Goal: Transaction & Acquisition: Purchase product/service

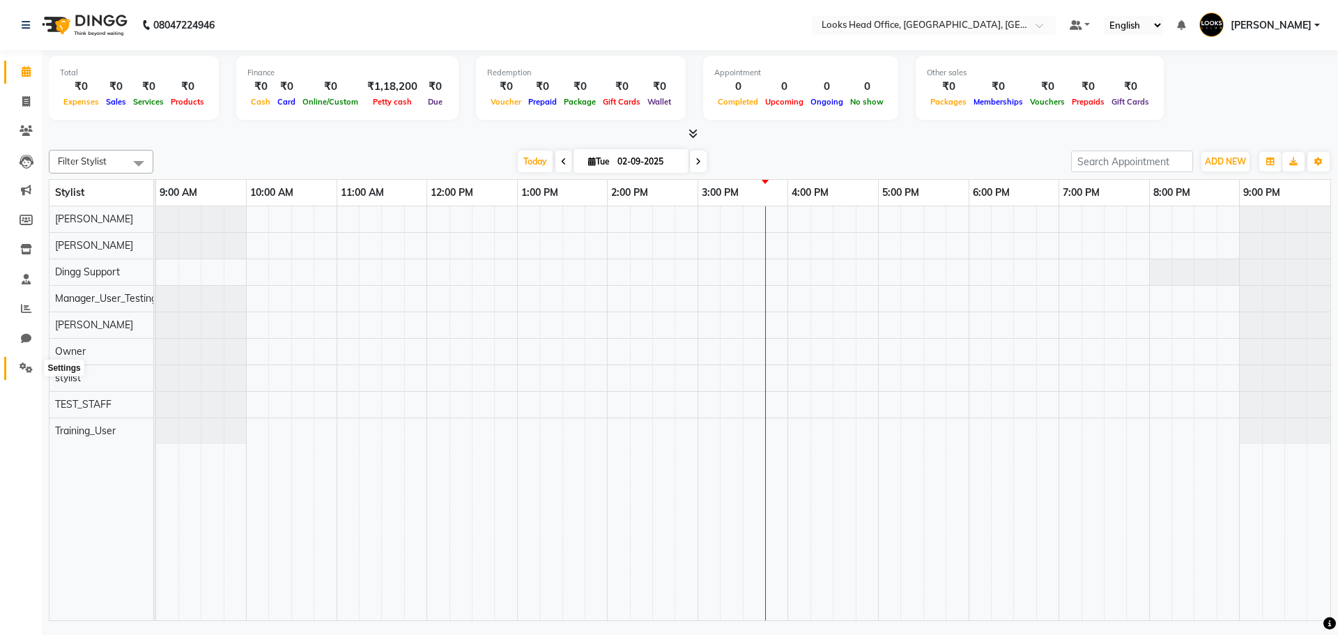
click at [24, 363] on icon at bounding box center [26, 367] width 13 height 10
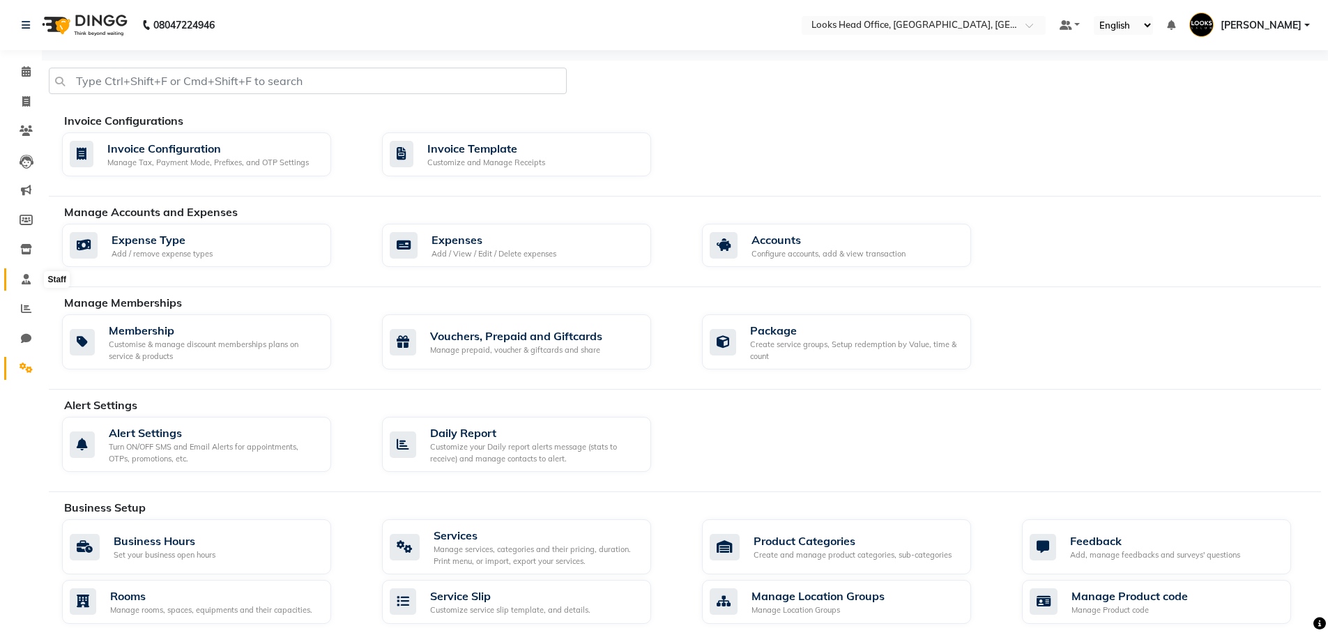
click at [28, 285] on span at bounding box center [26, 280] width 24 height 16
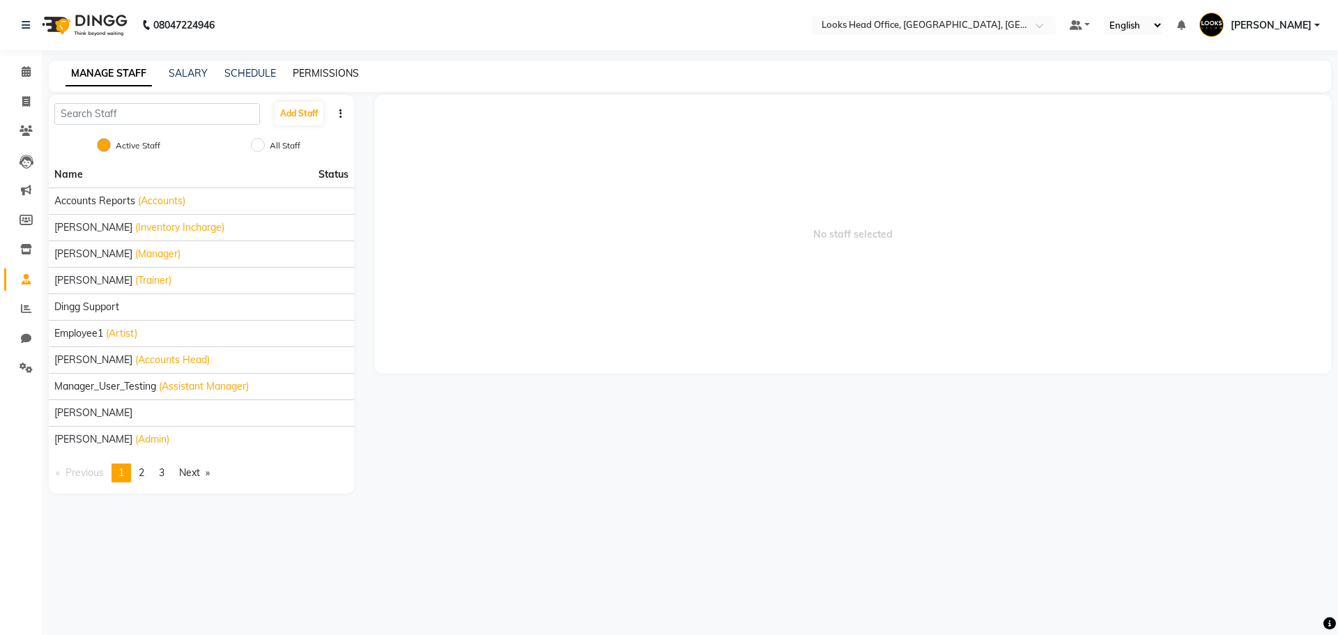
click at [321, 77] on link "PERMISSIONS" at bounding box center [326, 73] width 66 height 13
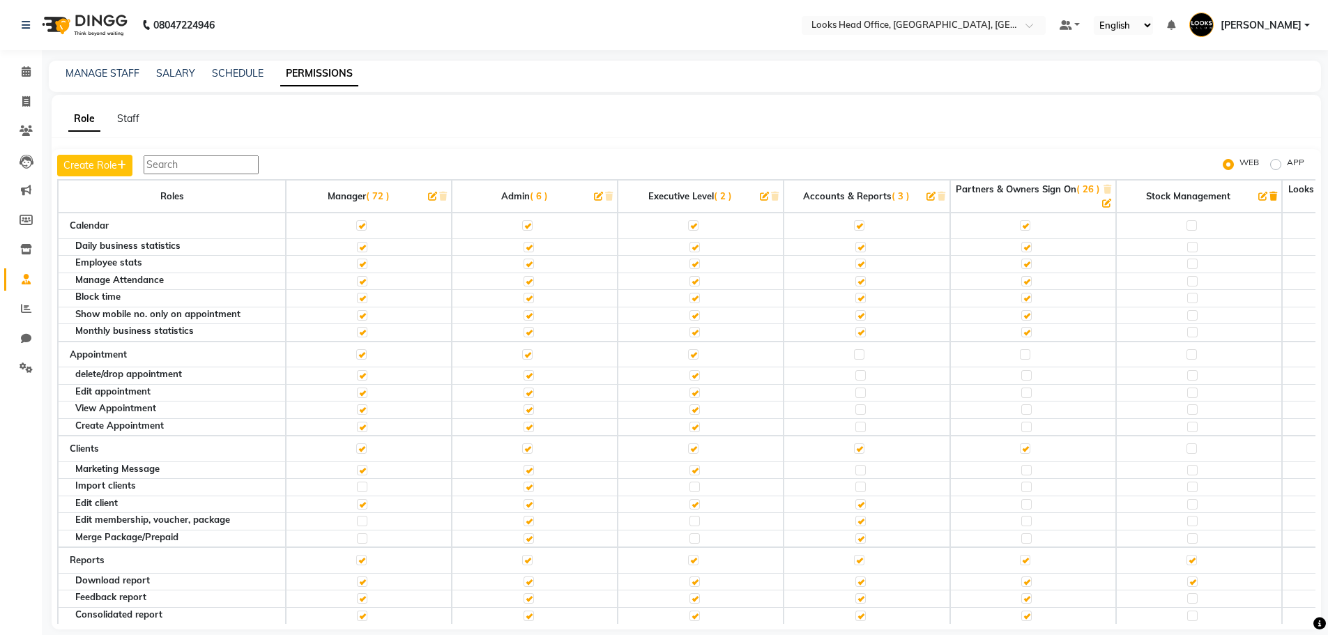
click at [162, 164] on input "text" at bounding box center [201, 164] width 115 height 19
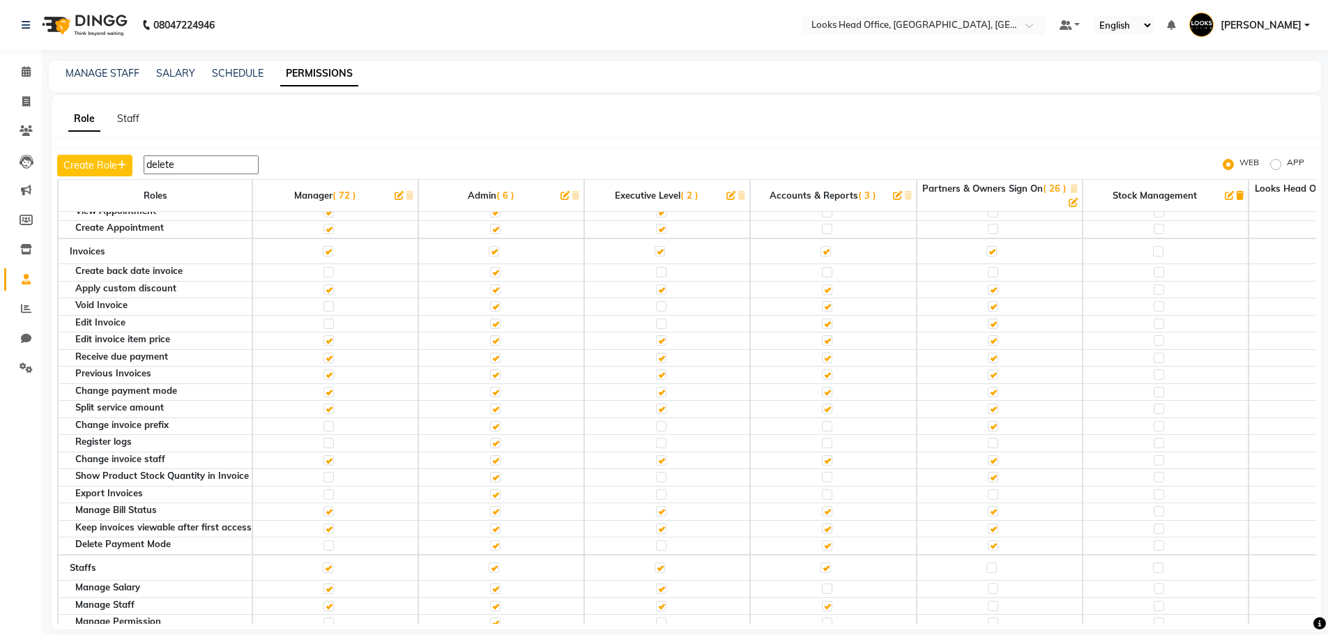
scroll to position [70, 0]
type input "delete"
click at [328, 546] on label at bounding box center [328, 544] width 10 height 10
click at [328, 546] on input "checkbox" at bounding box center [327, 544] width 9 height 9
checkbox input "true"
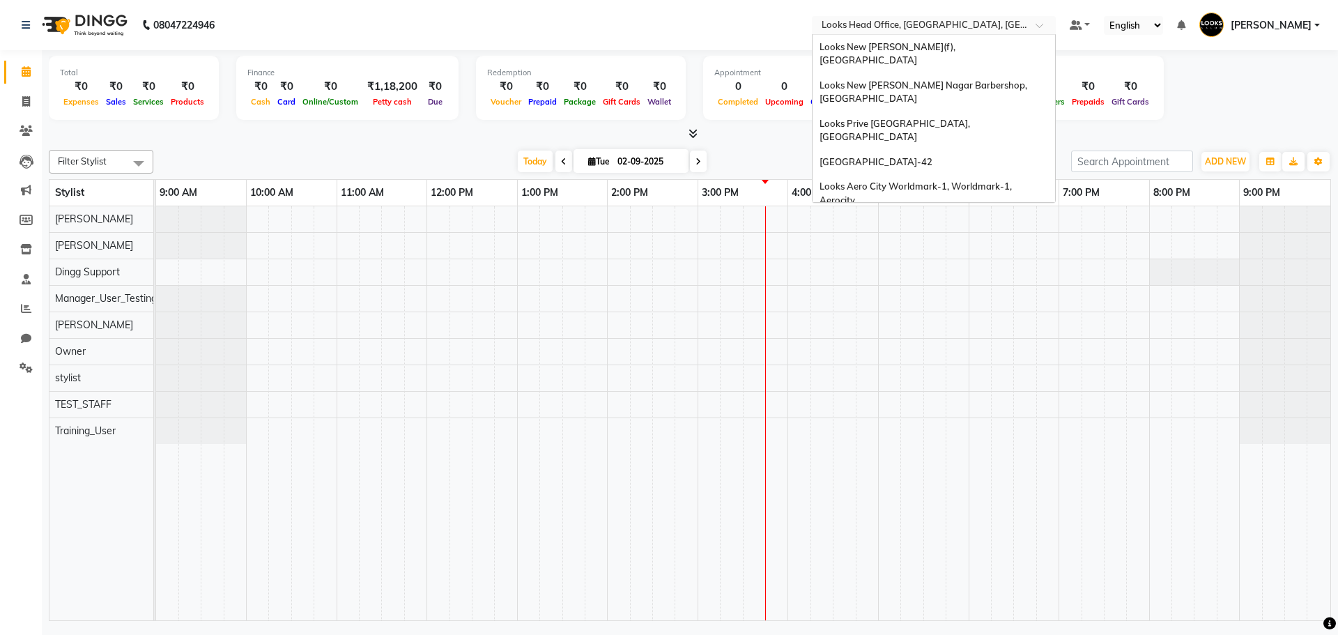
click at [831, 16] on div "Select Location × Looks Head Office, New Delhi, Delhi" at bounding box center [934, 25] width 244 height 19
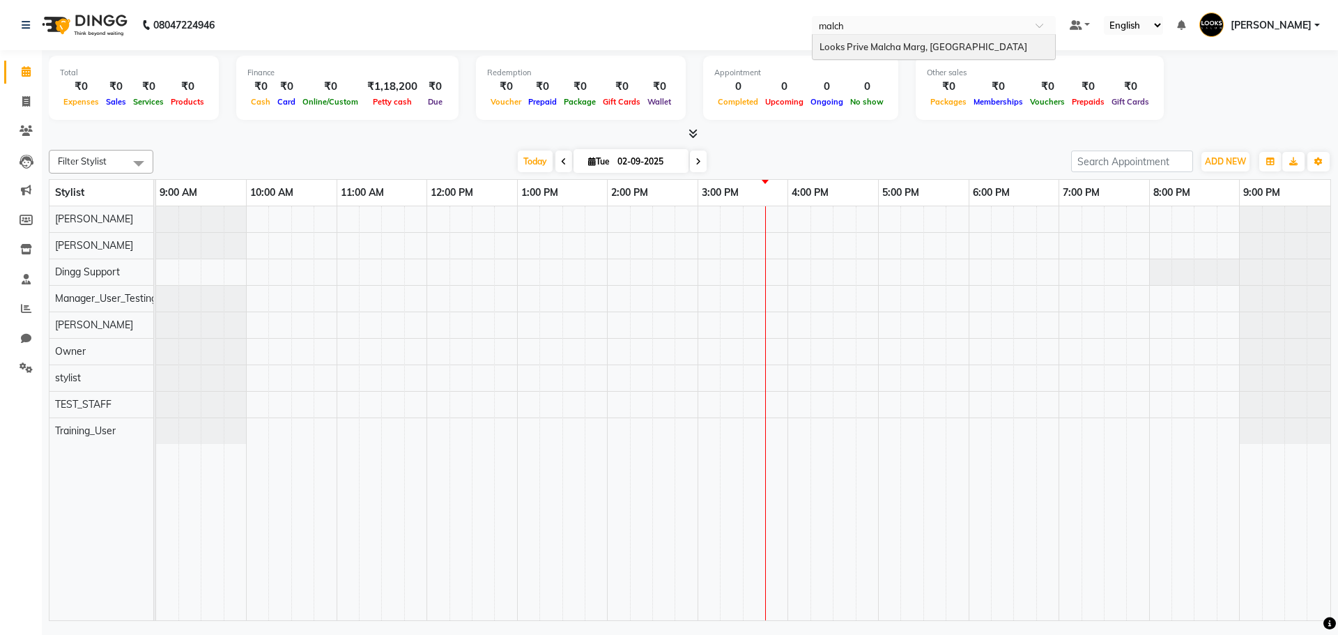
type input "malcha"
click at [881, 52] on div "Looks Prive Malcha Marg, [GEOGRAPHIC_DATA]" at bounding box center [934, 47] width 243 height 25
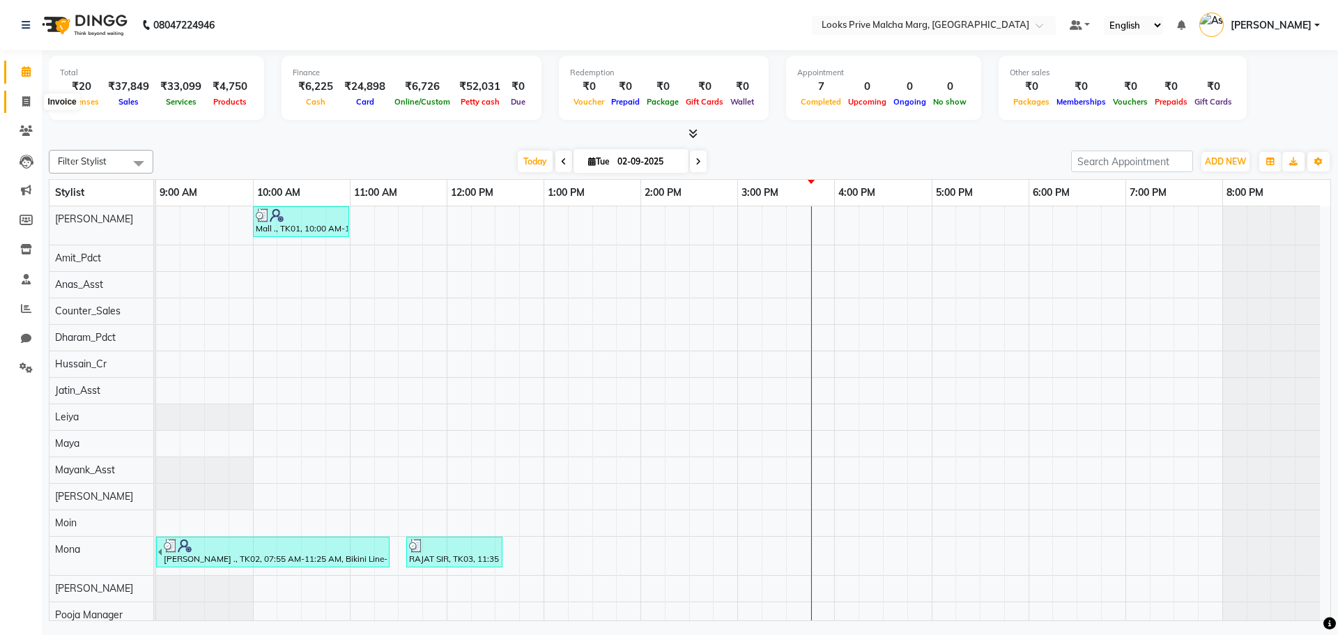
click at [26, 105] on icon at bounding box center [26, 101] width 8 height 10
select select "service"
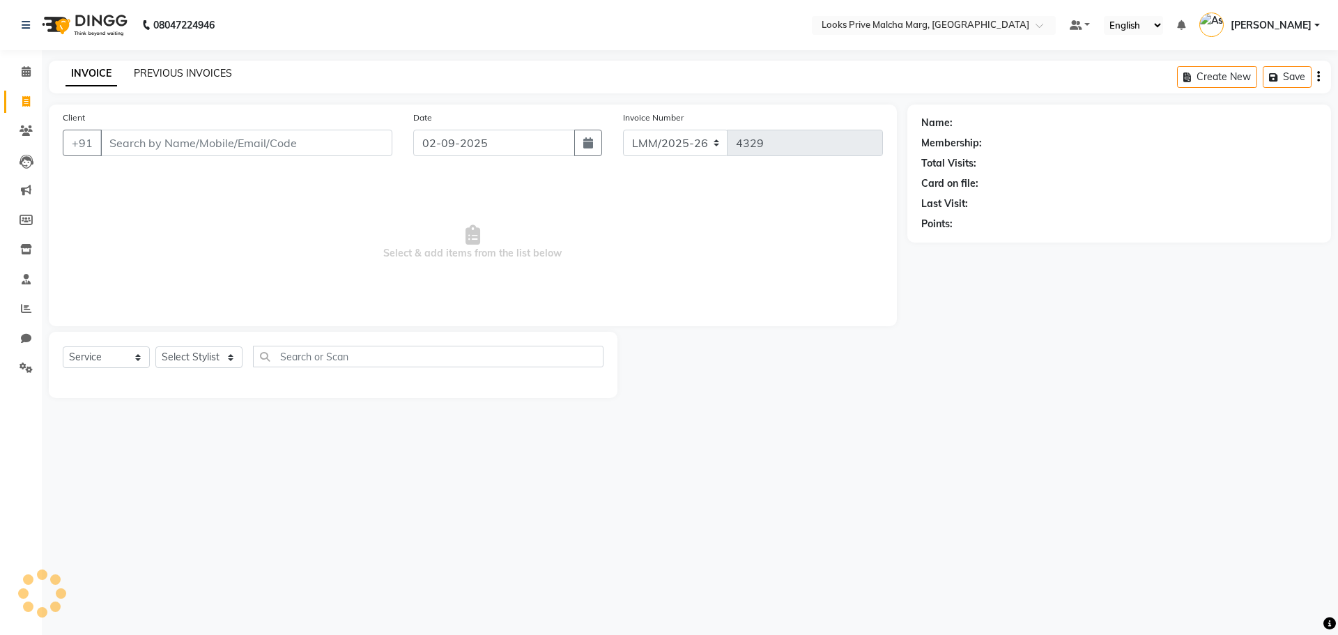
click at [182, 69] on link "PREVIOUS INVOICES" at bounding box center [183, 73] width 98 height 13
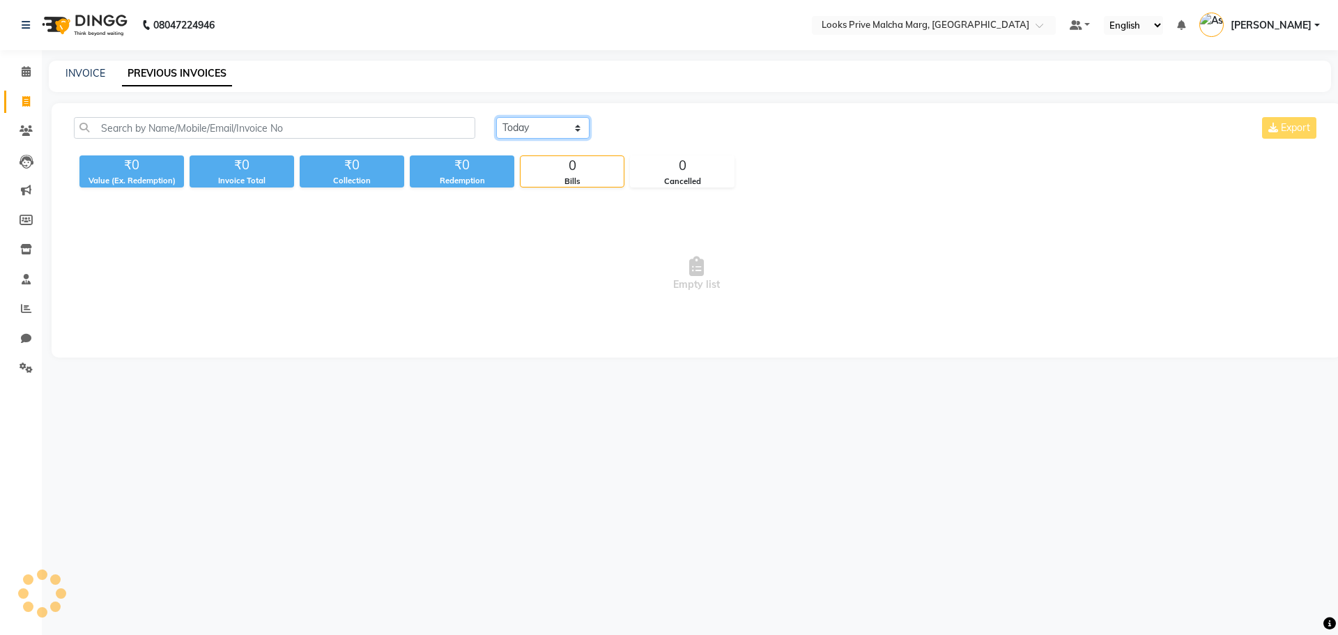
click at [571, 133] on select "Today Yesterday Custom Range" at bounding box center [542, 128] width 93 height 22
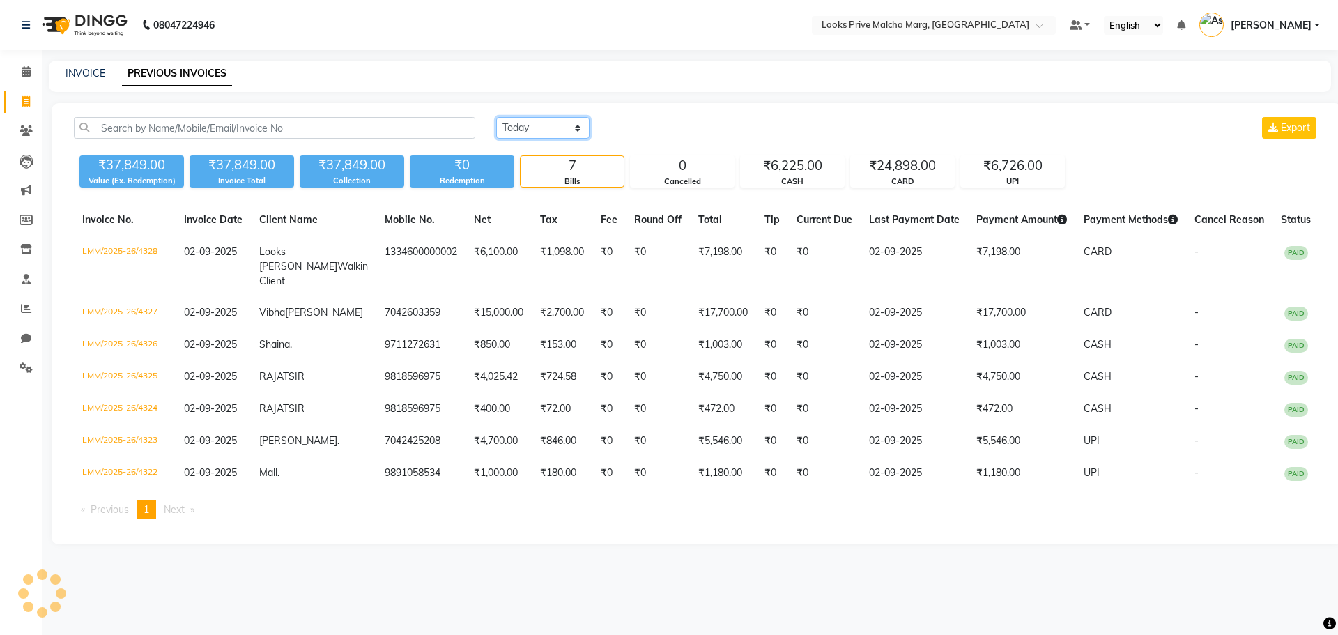
select select "yesterday"
click at [496, 117] on select "Today Yesterday Custom Range" at bounding box center [542, 128] width 93 height 22
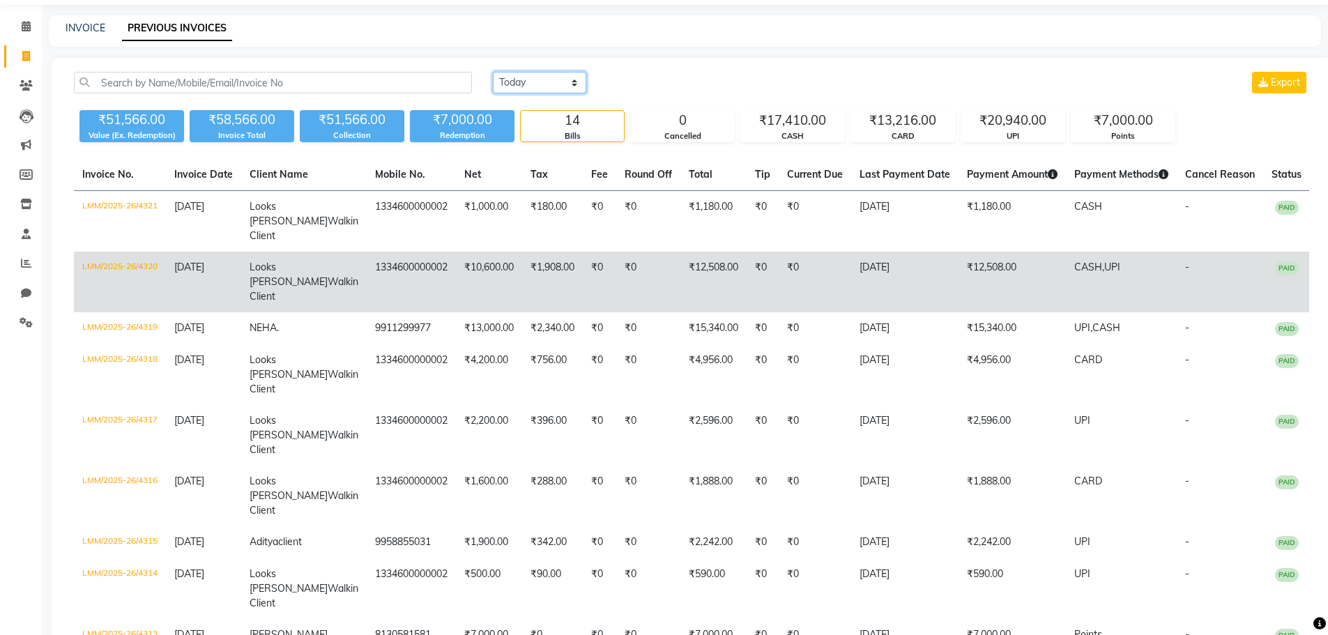
scroll to position [70, 0]
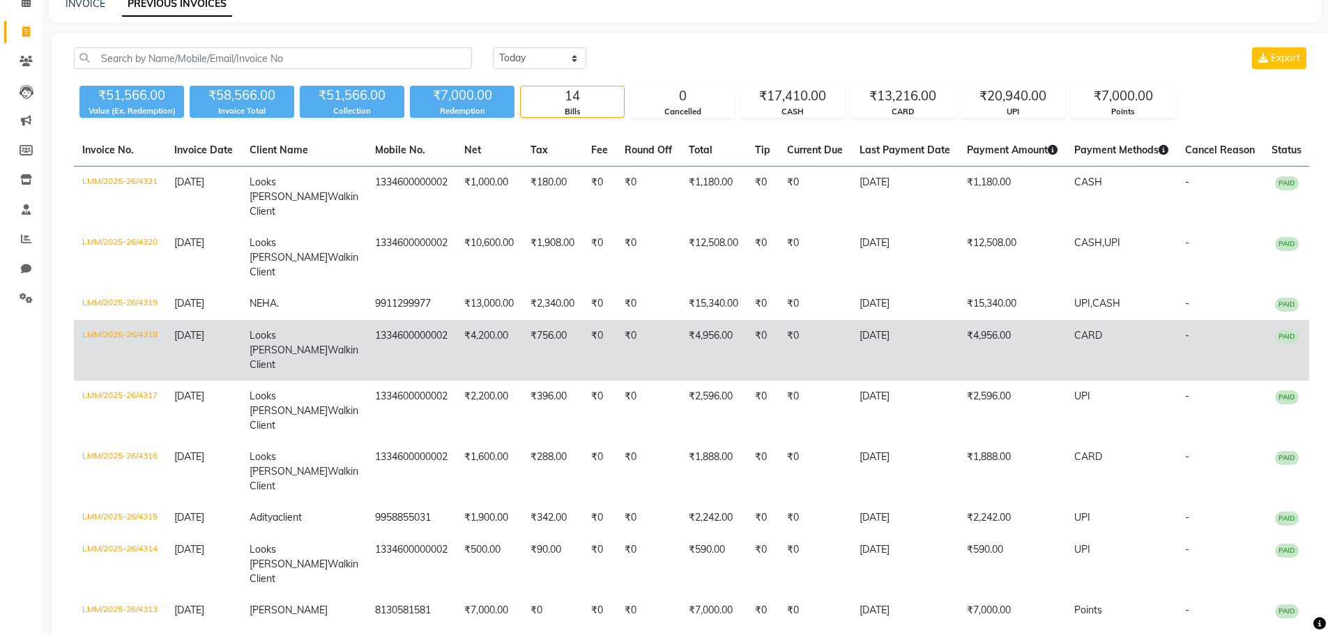
click at [998, 371] on td "₹4,956.00" at bounding box center [1011, 350] width 107 height 61
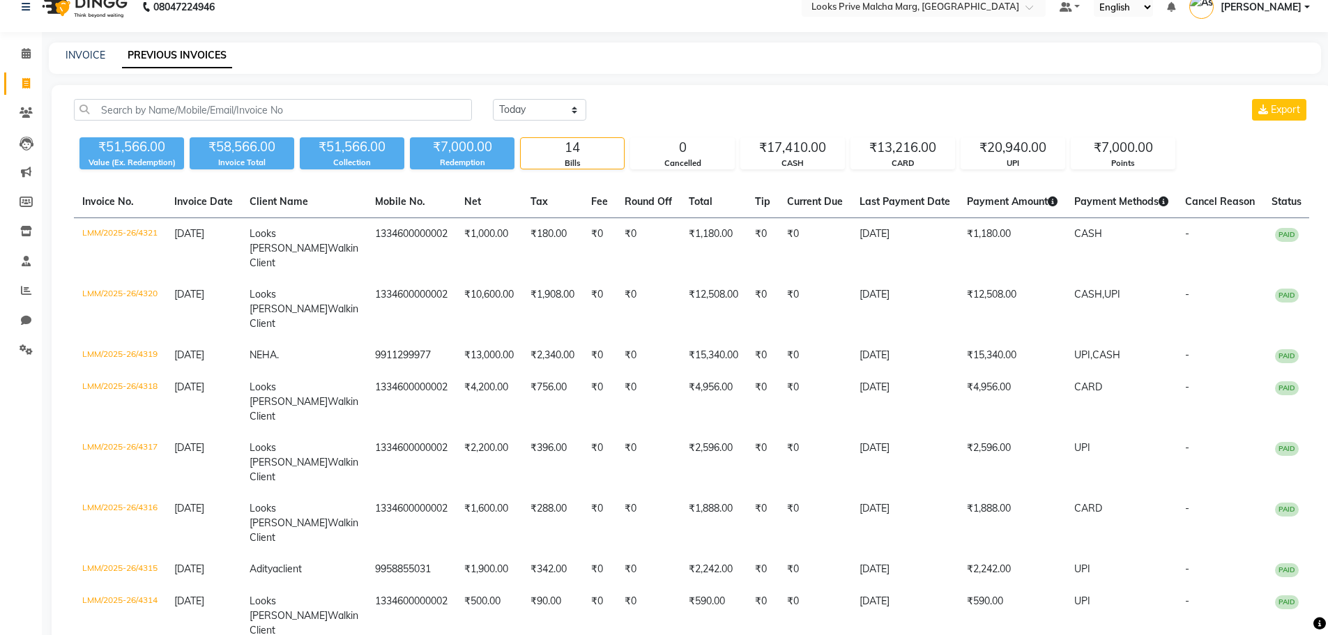
scroll to position [0, 0]
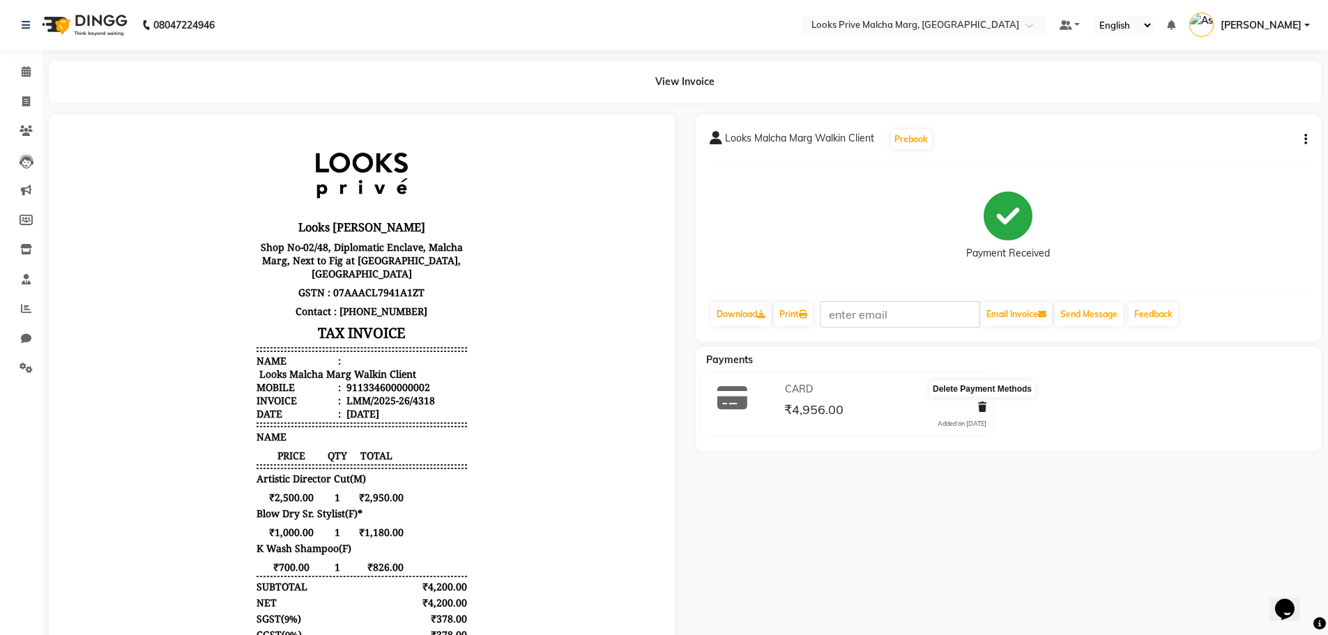
click at [983, 404] on icon at bounding box center [982, 407] width 8 height 10
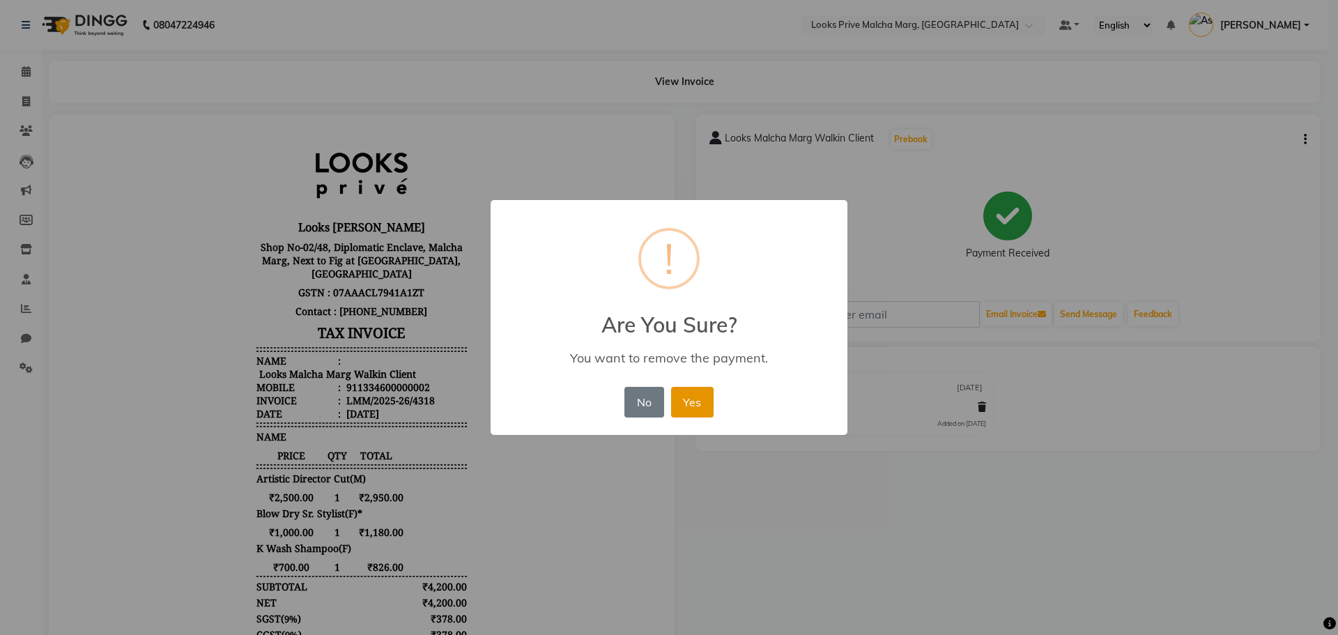
drag, startPoint x: 694, startPoint y: 401, endPoint x: 716, endPoint y: 396, distance: 22.1
click at [695, 401] on button "Yes" at bounding box center [692, 402] width 43 height 31
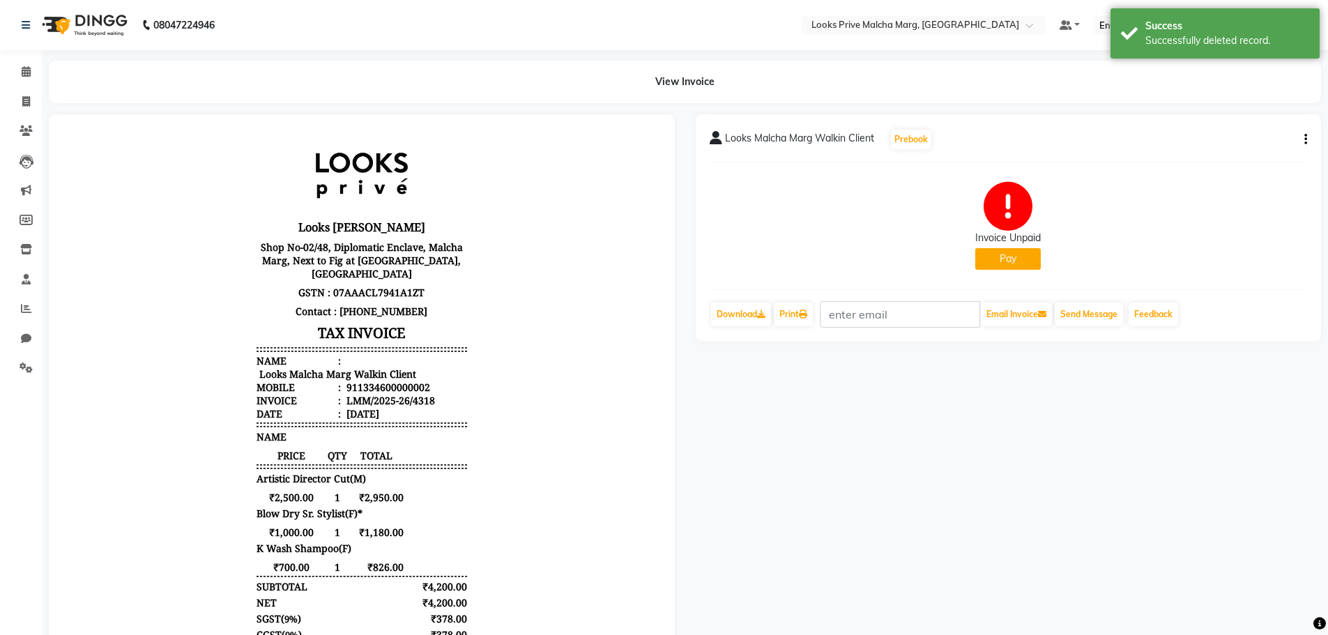
click at [986, 259] on button "Pay" at bounding box center [1008, 259] width 66 height 22
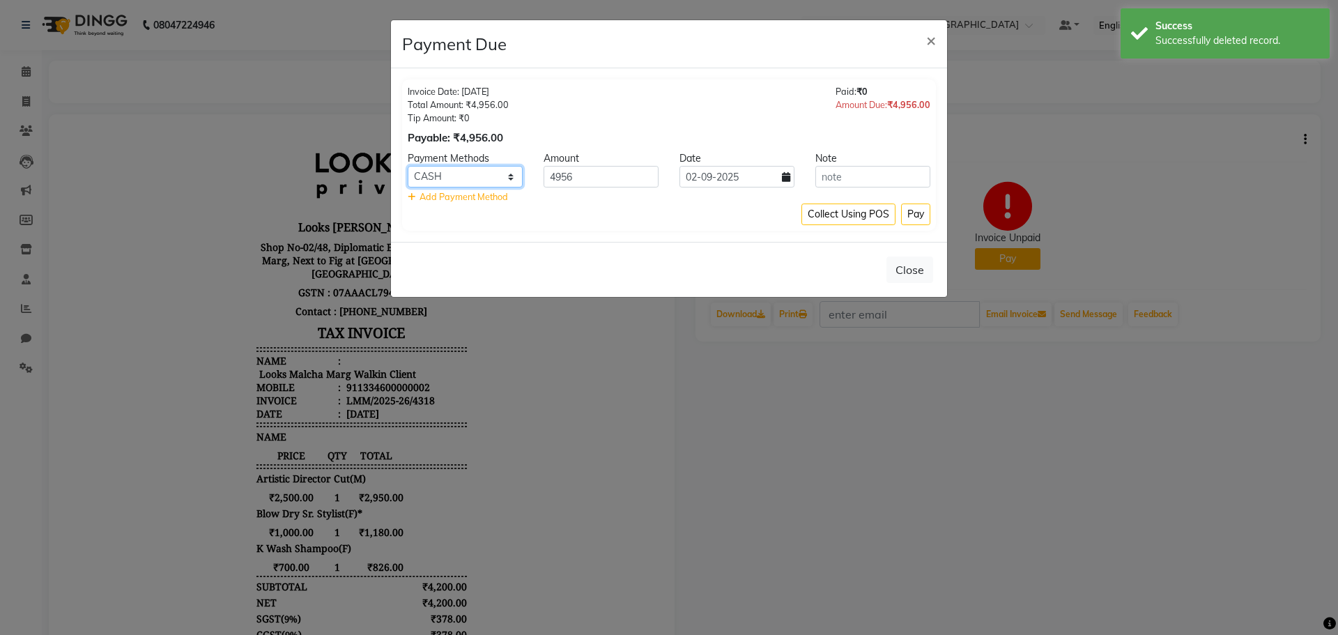
click at [495, 175] on select "UPI ONLINE CASH CARD" at bounding box center [465, 177] width 115 height 22
select select "8"
click at [408, 166] on select "UPI ONLINE CASH CARD" at bounding box center [465, 177] width 115 height 22
click at [779, 180] on input "02-09-2025" at bounding box center [737, 177] width 115 height 22
select select "9"
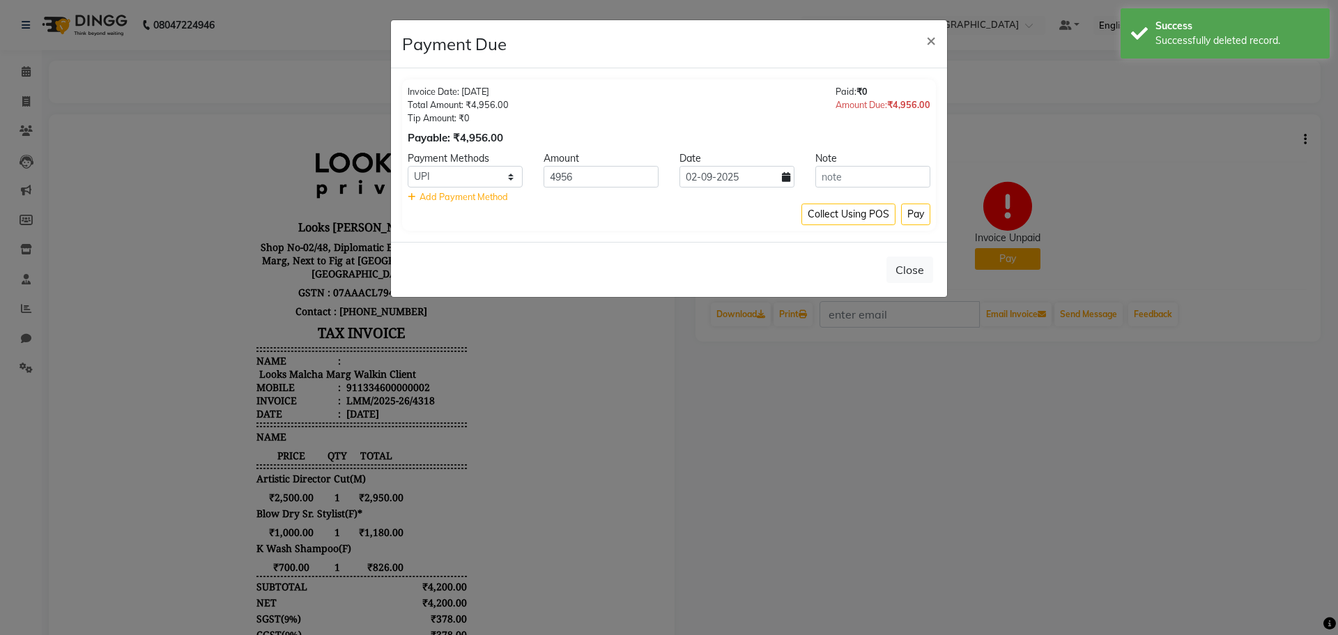
select select "2025"
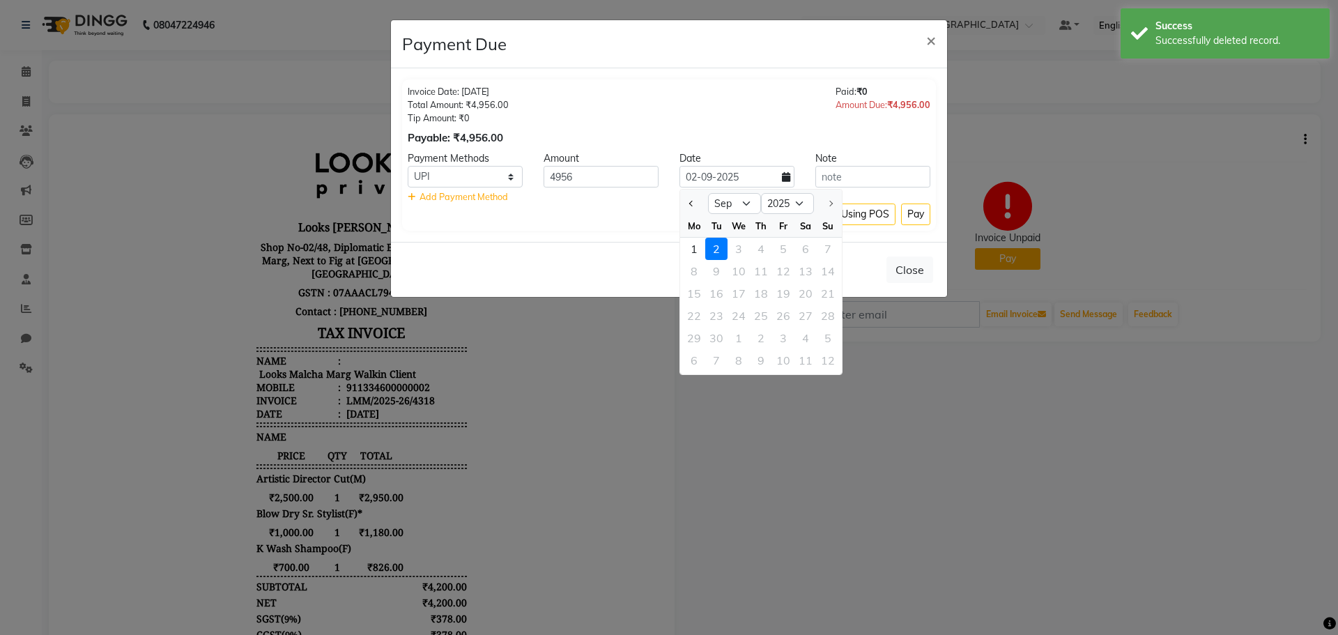
click at [782, 180] on icon at bounding box center [786, 177] width 8 height 10
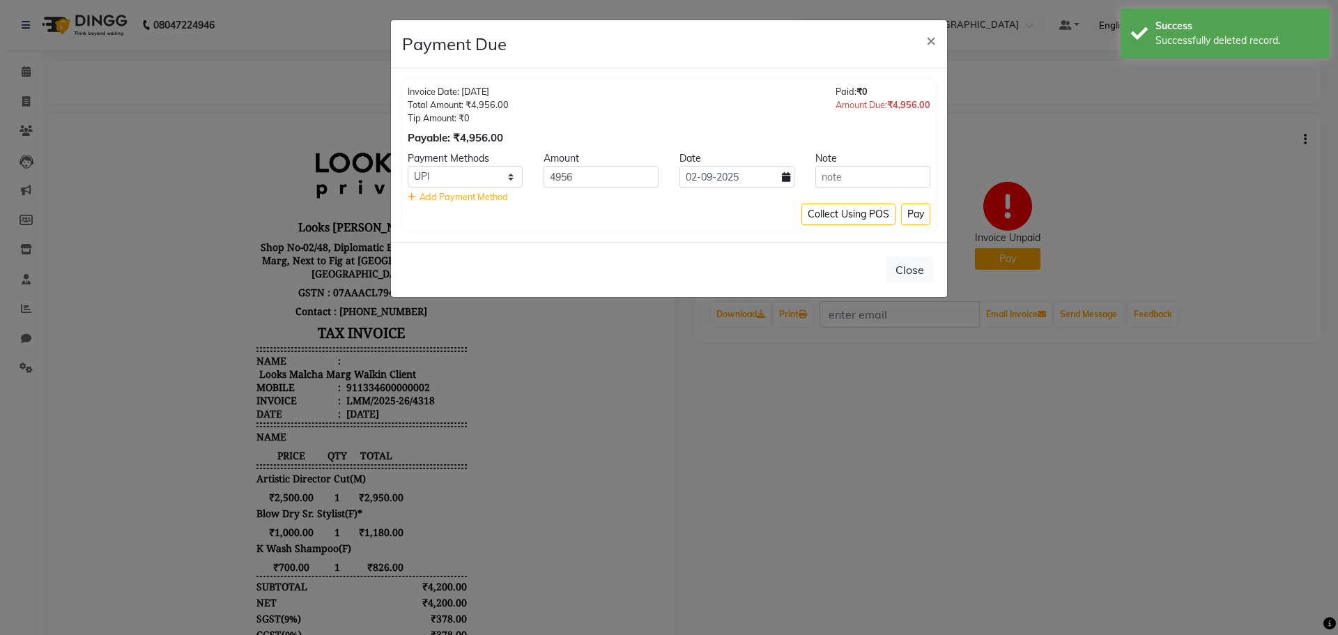
click at [782, 180] on icon at bounding box center [786, 177] width 8 height 10
select select "9"
select select "2025"
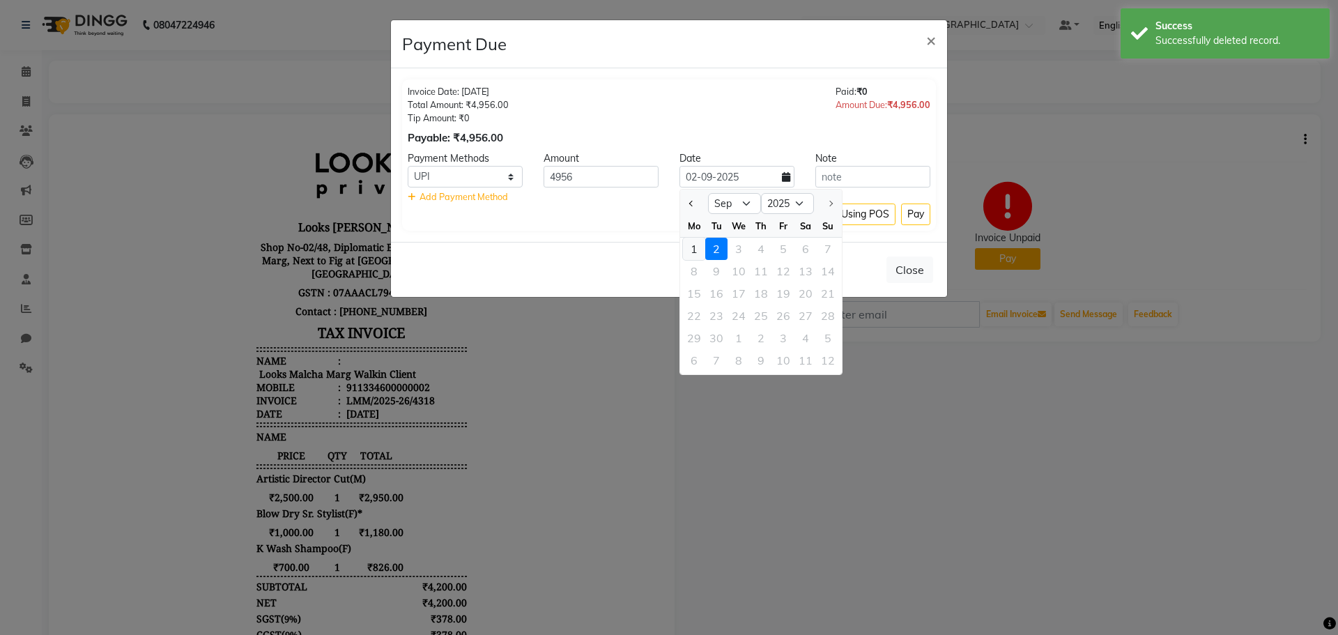
click at [694, 247] on div "1" at bounding box center [694, 249] width 22 height 22
type input "01-09-2025"
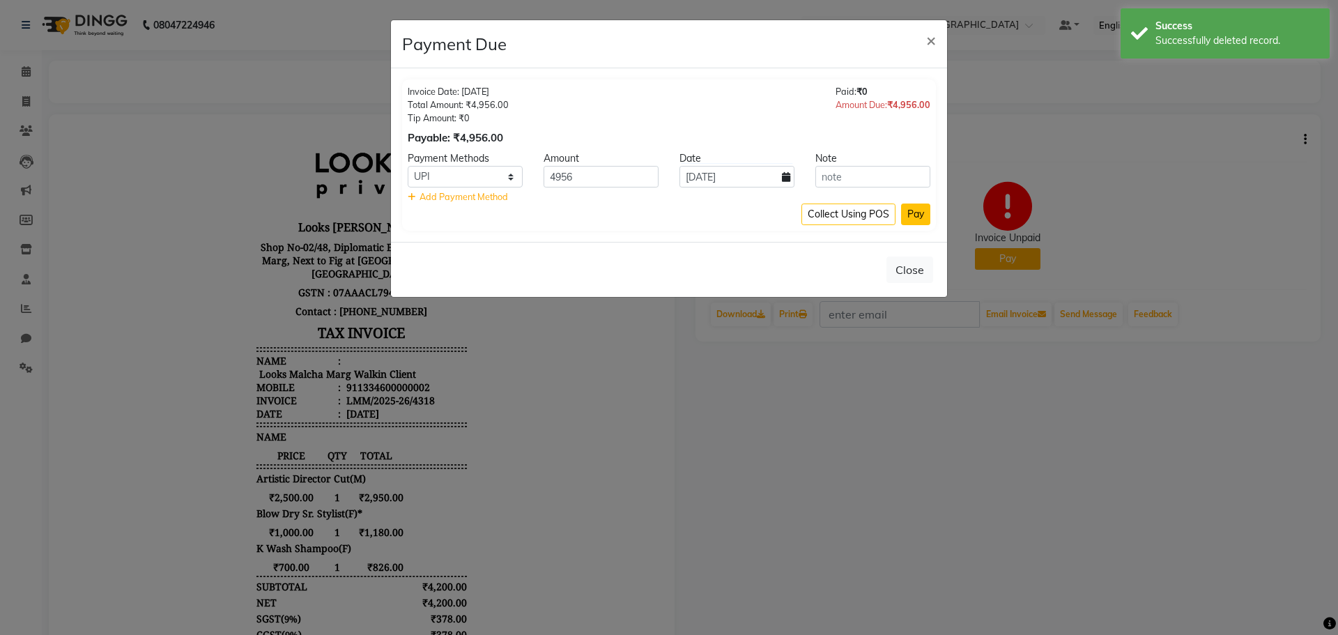
click at [917, 213] on button "Pay" at bounding box center [915, 215] width 29 height 22
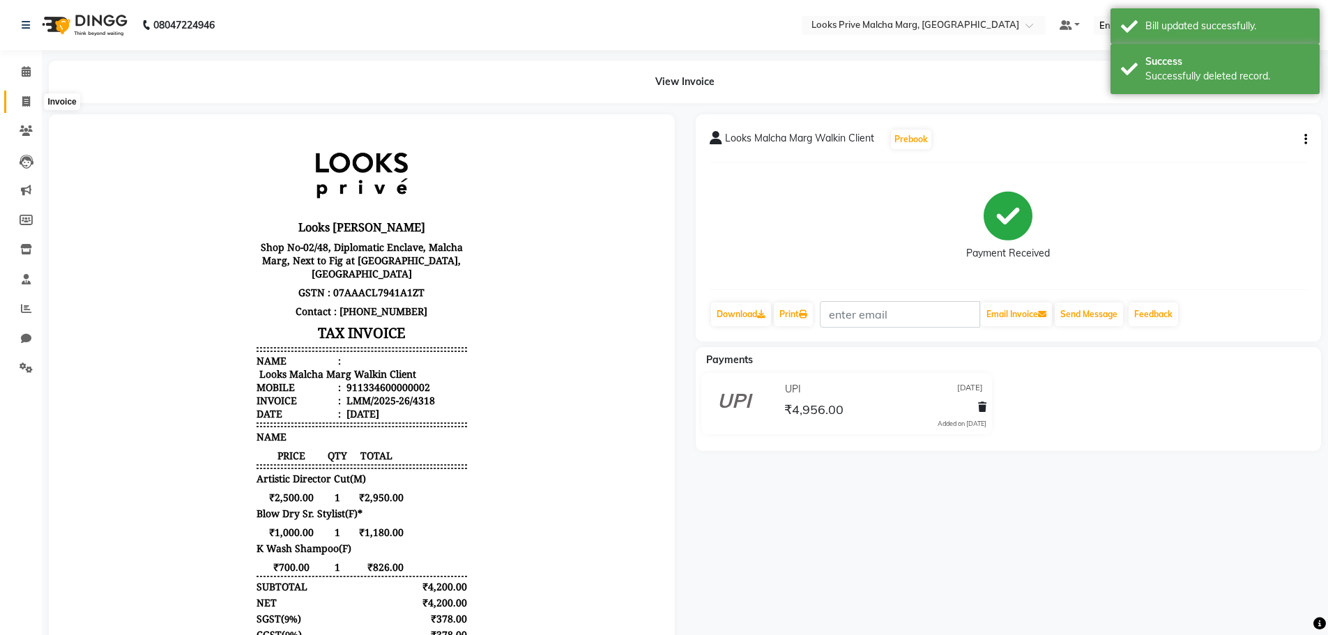
click at [23, 97] on icon at bounding box center [26, 101] width 8 height 10
select select "service"
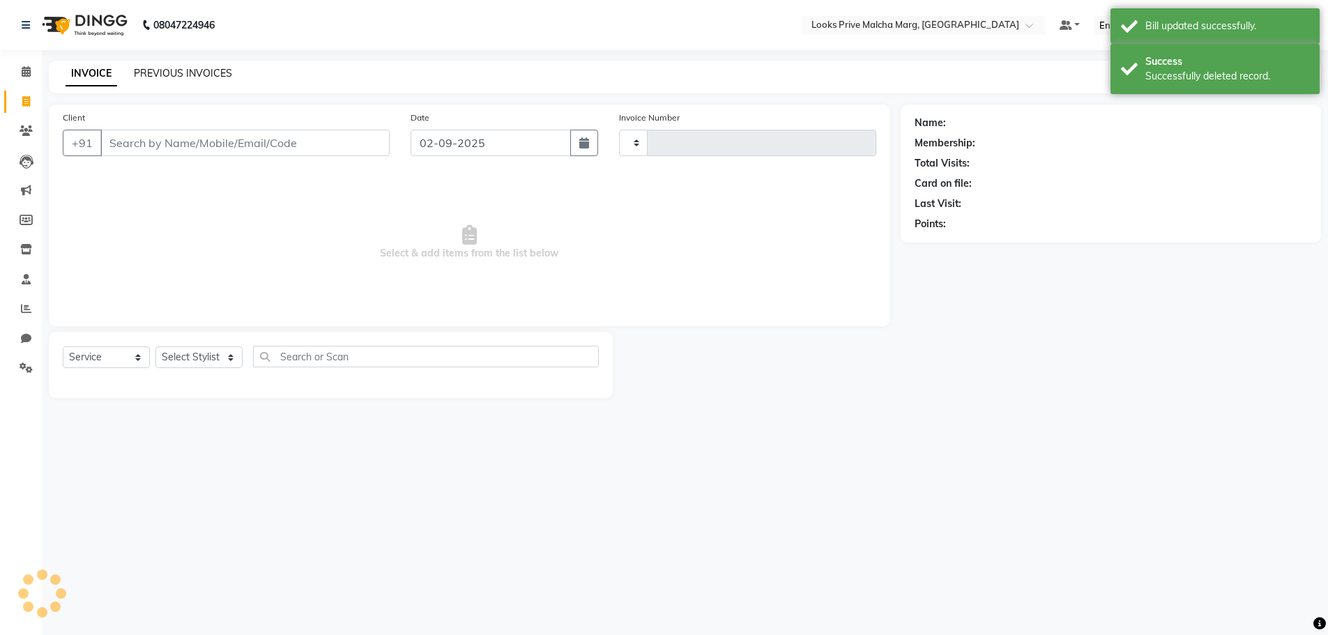
type input "4329"
select select "7648"
click at [224, 74] on link "PREVIOUS INVOICES" at bounding box center [183, 73] width 98 height 13
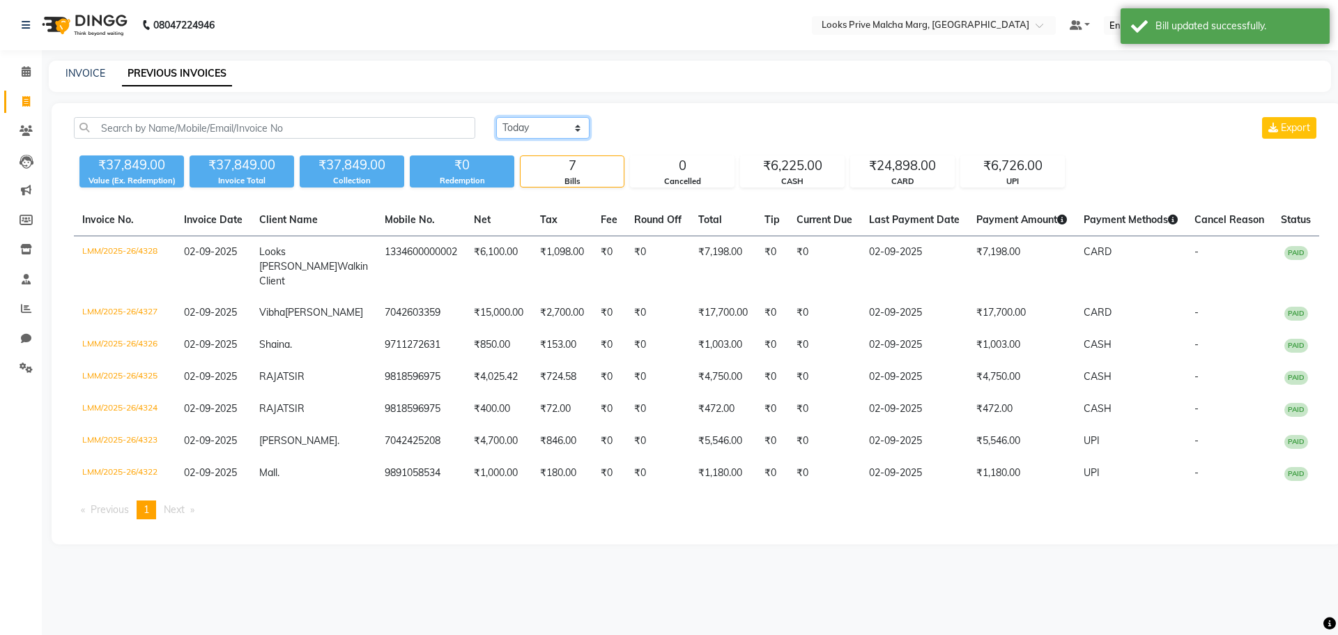
click at [547, 128] on select "Today Yesterday Custom Range" at bounding box center [542, 128] width 93 height 22
select select "range"
click at [496, 117] on select "Today Yesterday Custom Range" at bounding box center [542, 128] width 93 height 22
click at [687, 125] on input "02-09-2025" at bounding box center [657, 128] width 98 height 20
select select "9"
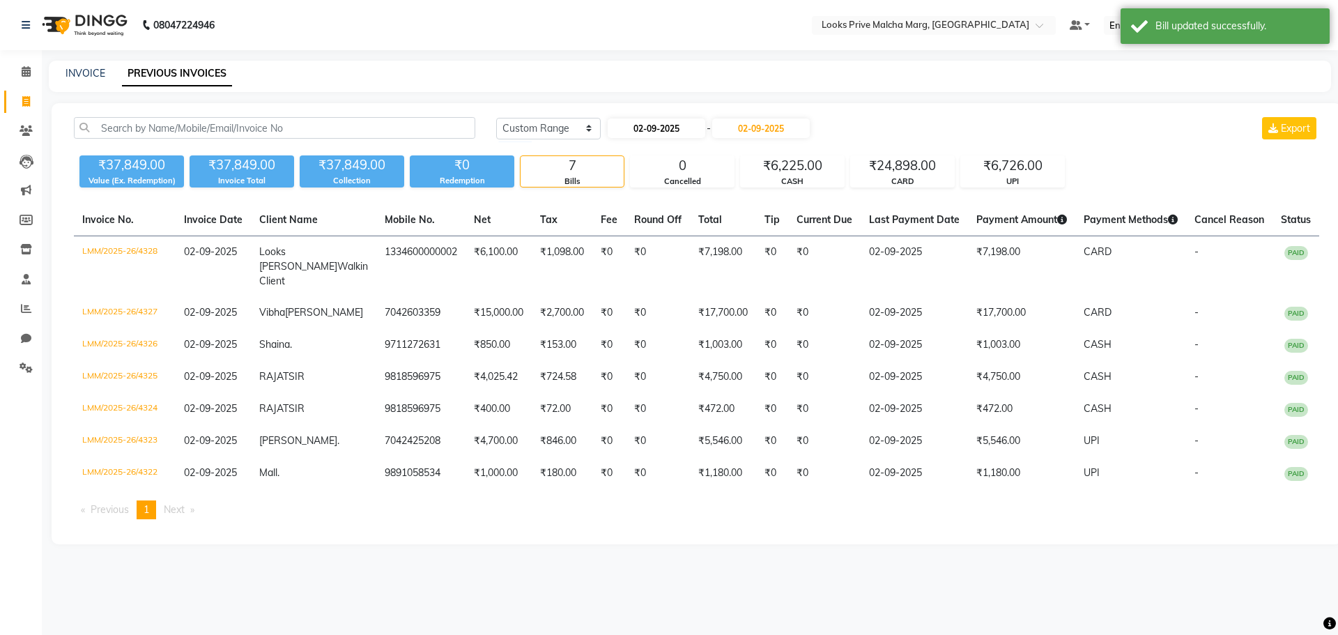
select select "2025"
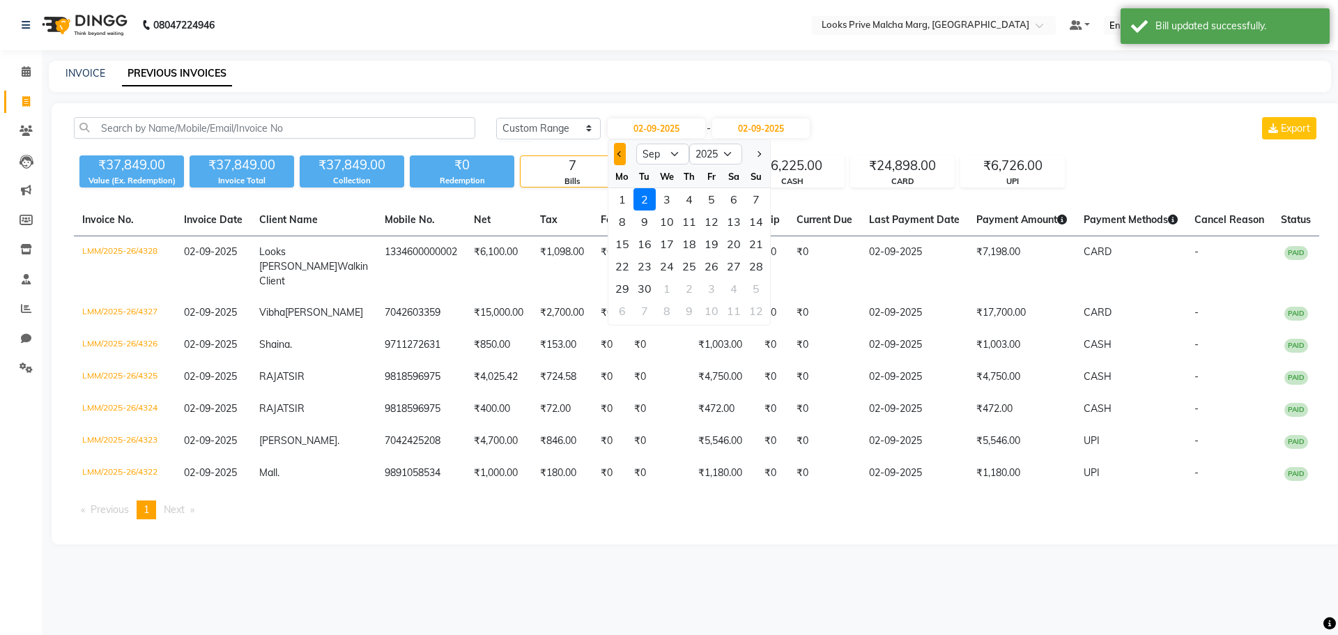
click at [624, 156] on button "Previous month" at bounding box center [620, 154] width 12 height 22
select select "8"
click at [749, 286] on div "31" at bounding box center [756, 288] width 22 height 22
type input "[DATE]"
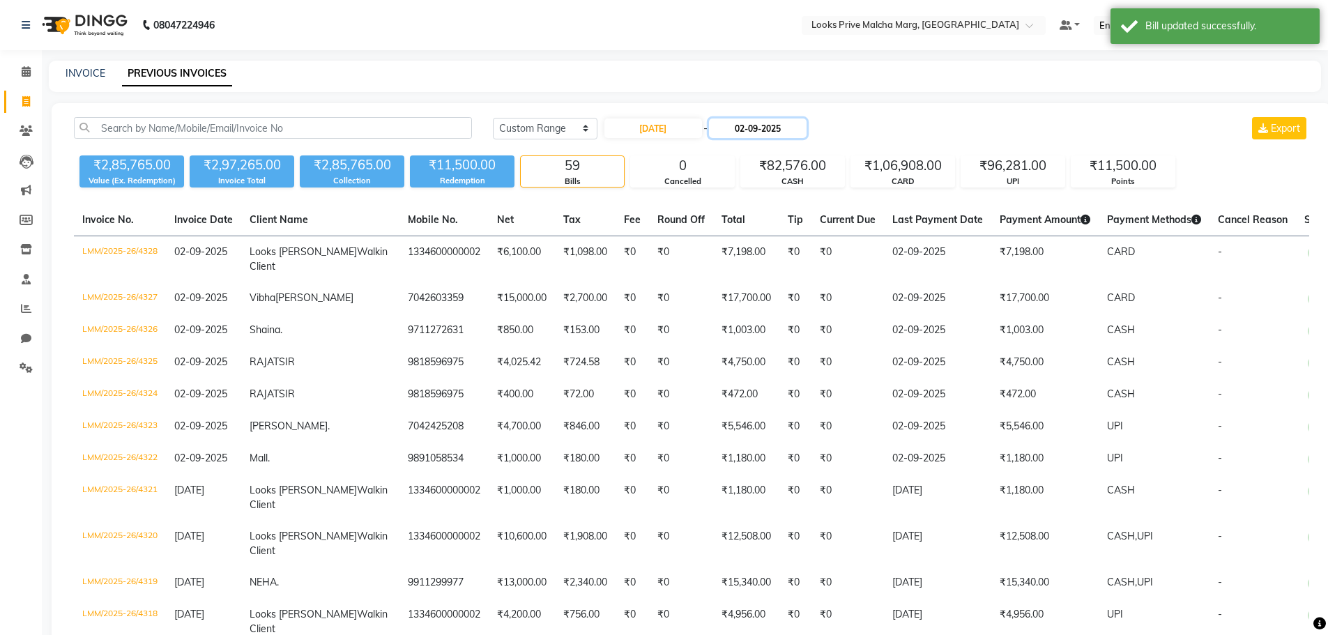
click at [773, 125] on input "02-09-2025" at bounding box center [758, 128] width 98 height 20
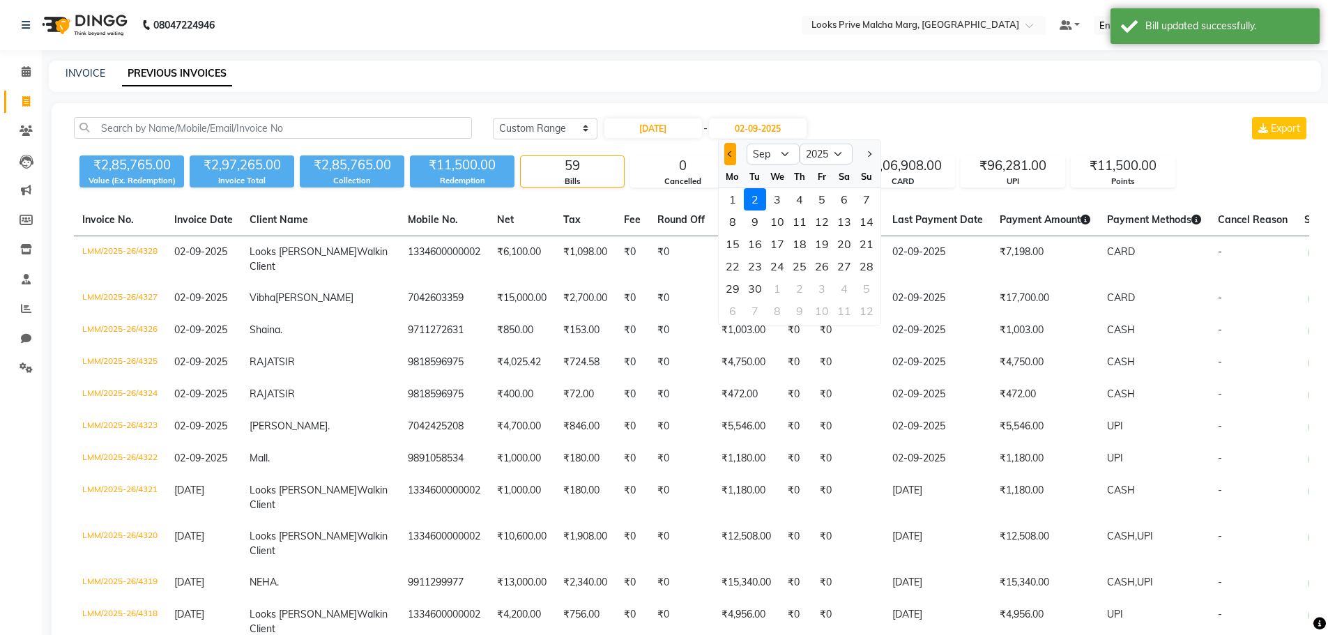
click at [729, 157] on button "Previous month" at bounding box center [730, 154] width 12 height 22
select select "8"
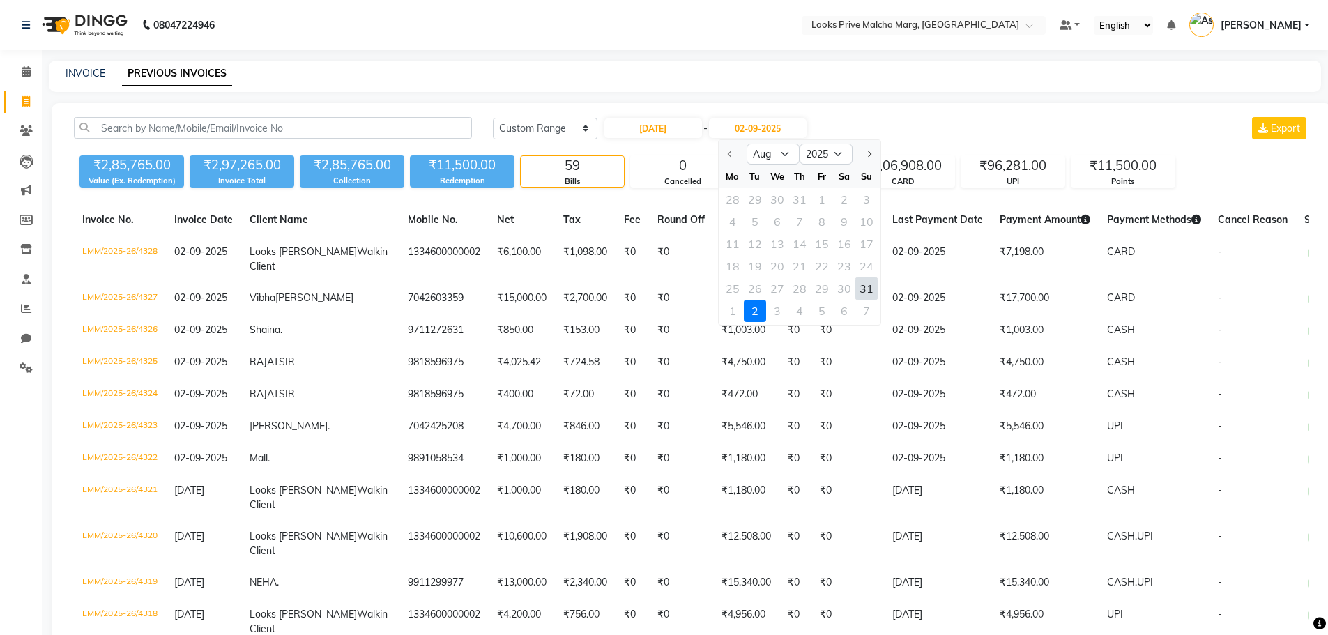
click at [858, 286] on div "31" at bounding box center [866, 288] width 22 height 22
type input "[DATE]"
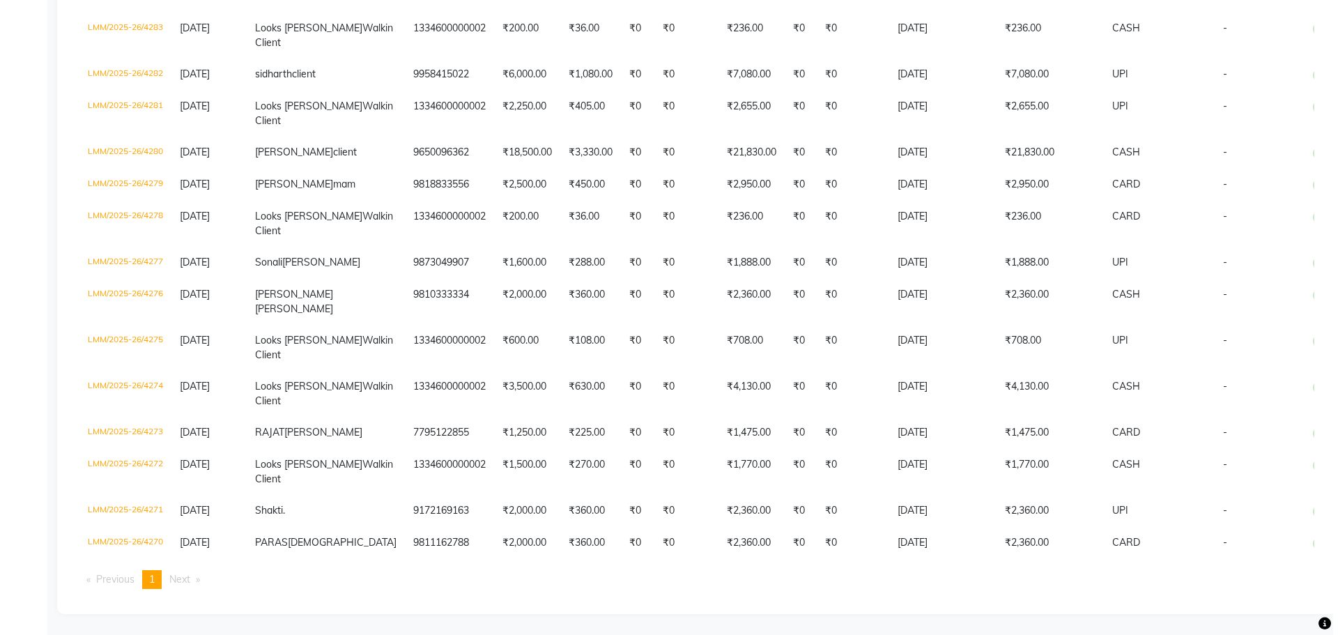
scroll to position [1394, 0]
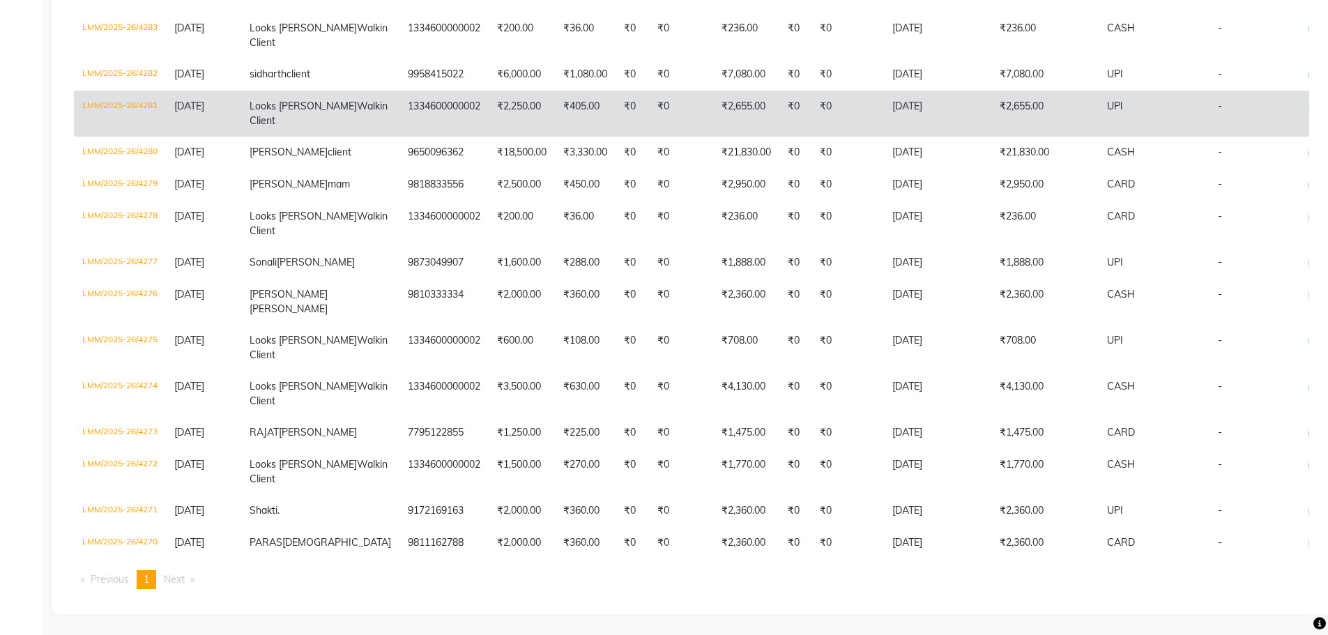
click at [995, 137] on td "₹2,655.00" at bounding box center [1044, 114] width 107 height 46
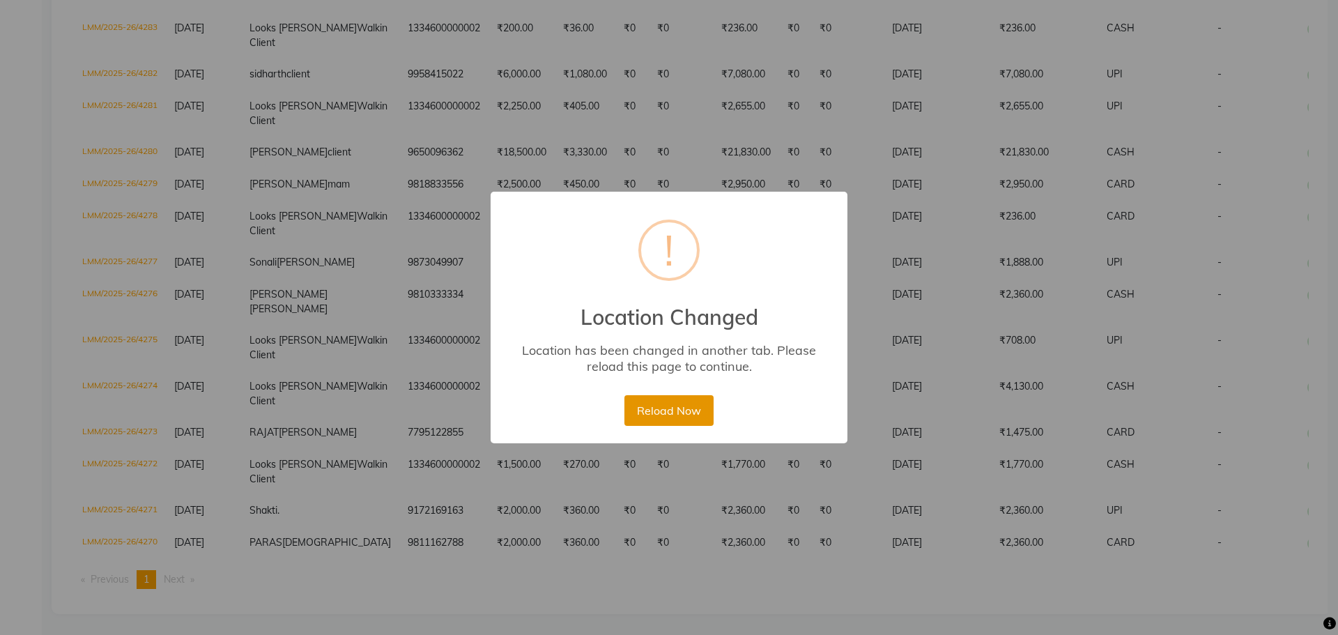
click at [689, 419] on button "Reload Now" at bounding box center [668, 410] width 89 height 31
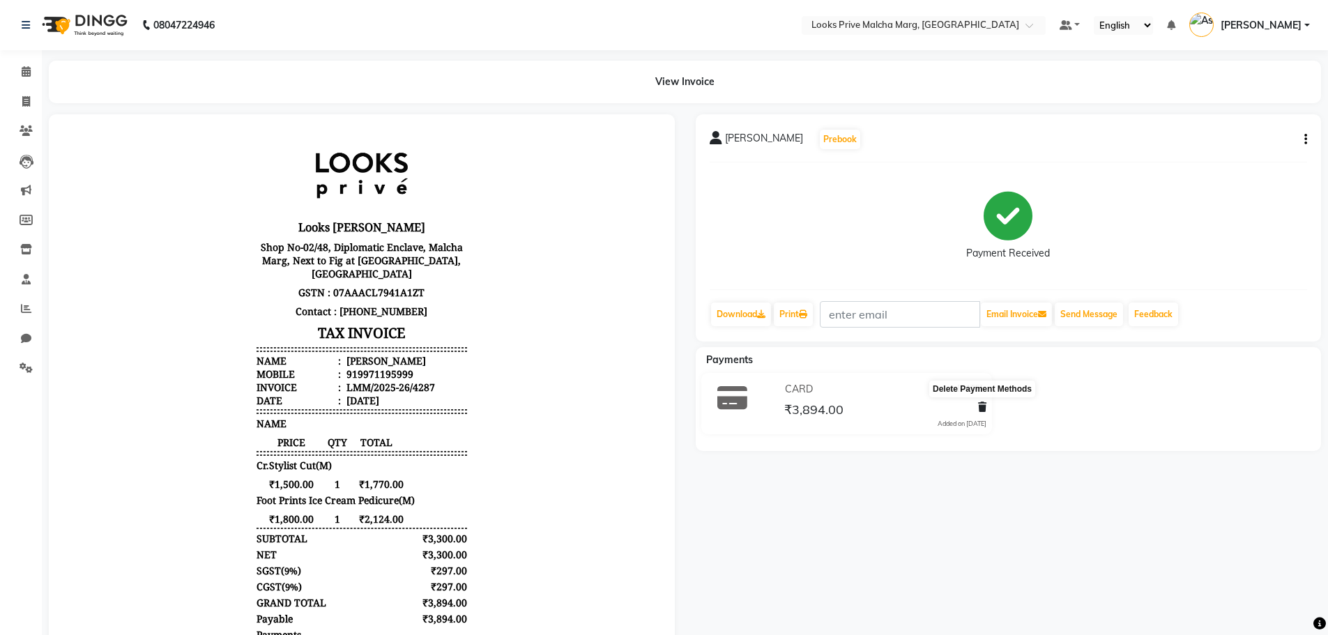
click at [984, 404] on icon at bounding box center [982, 407] width 8 height 10
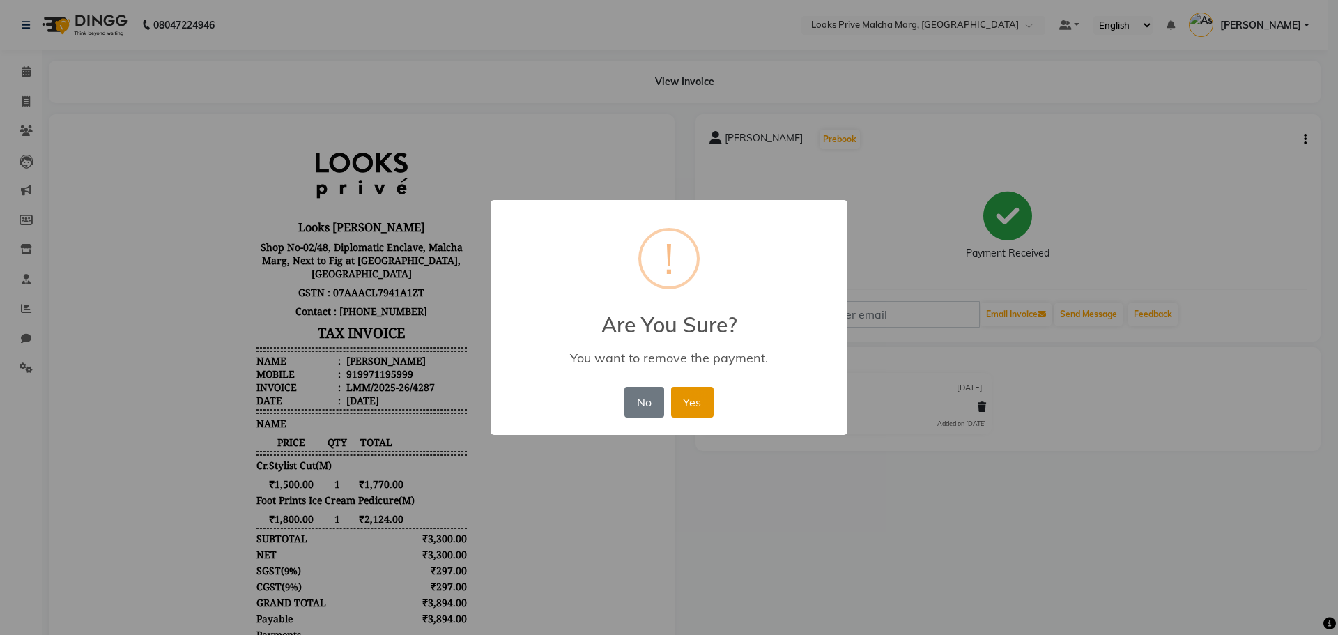
click at [702, 398] on button "Yes" at bounding box center [692, 402] width 43 height 31
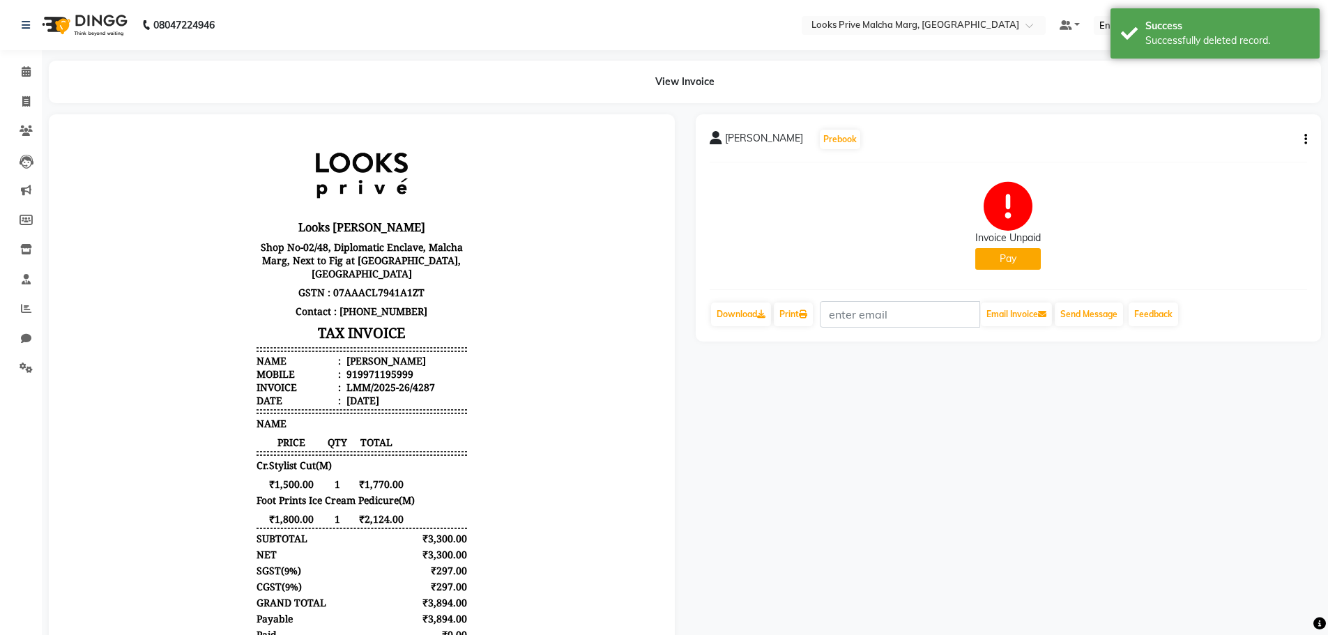
click at [1005, 256] on button "Pay" at bounding box center [1008, 259] width 66 height 22
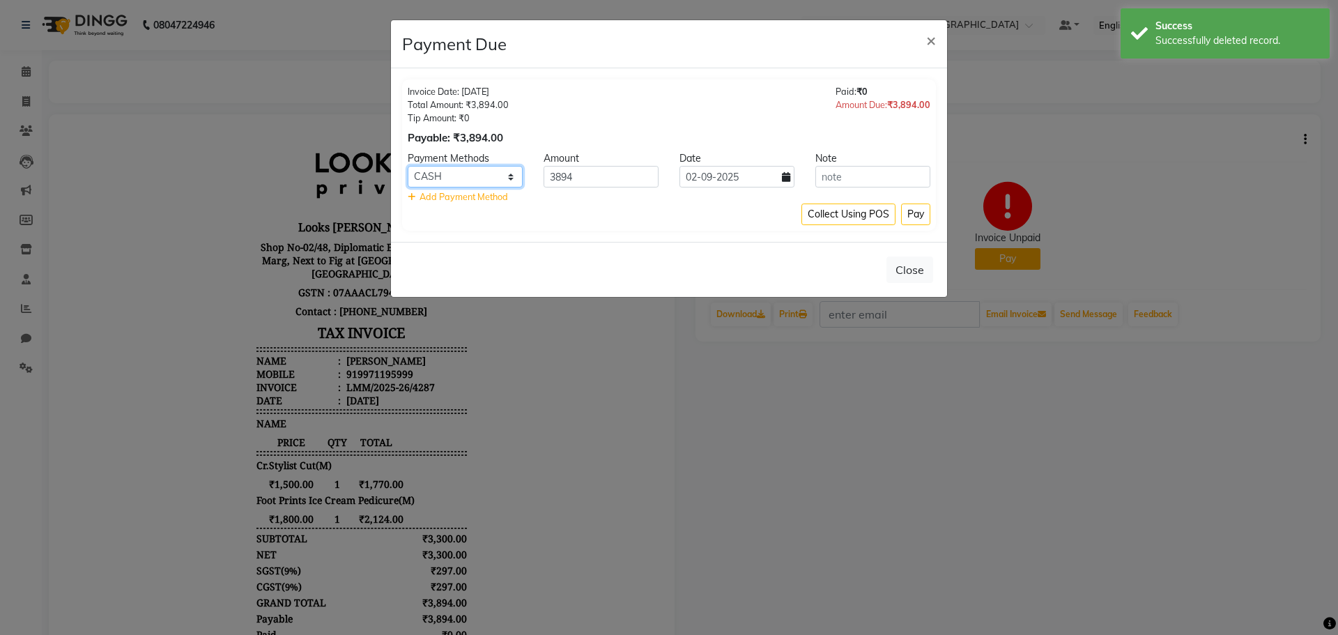
click at [509, 167] on select "UPI ONLINE CASH CARD" at bounding box center [465, 177] width 115 height 22
select select "8"
click at [408, 166] on select "UPI ONLINE CASH CARD" at bounding box center [465, 177] width 115 height 22
click at [785, 178] on icon at bounding box center [786, 177] width 8 height 10
select select "9"
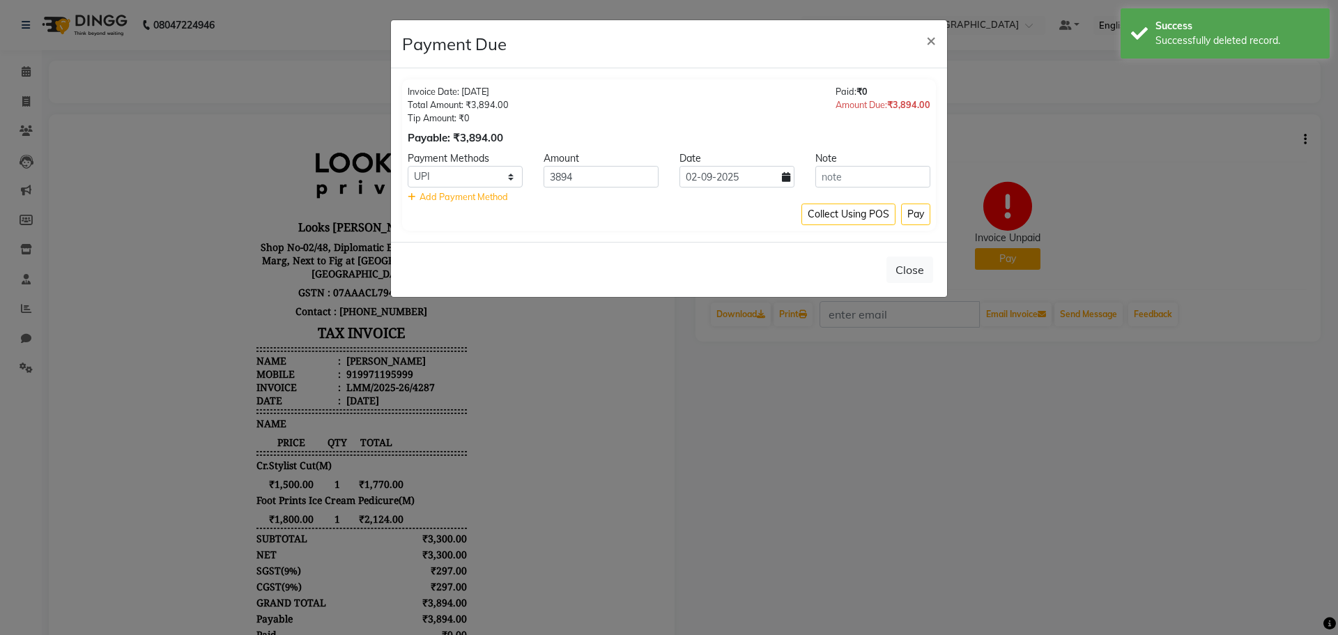
select select "2025"
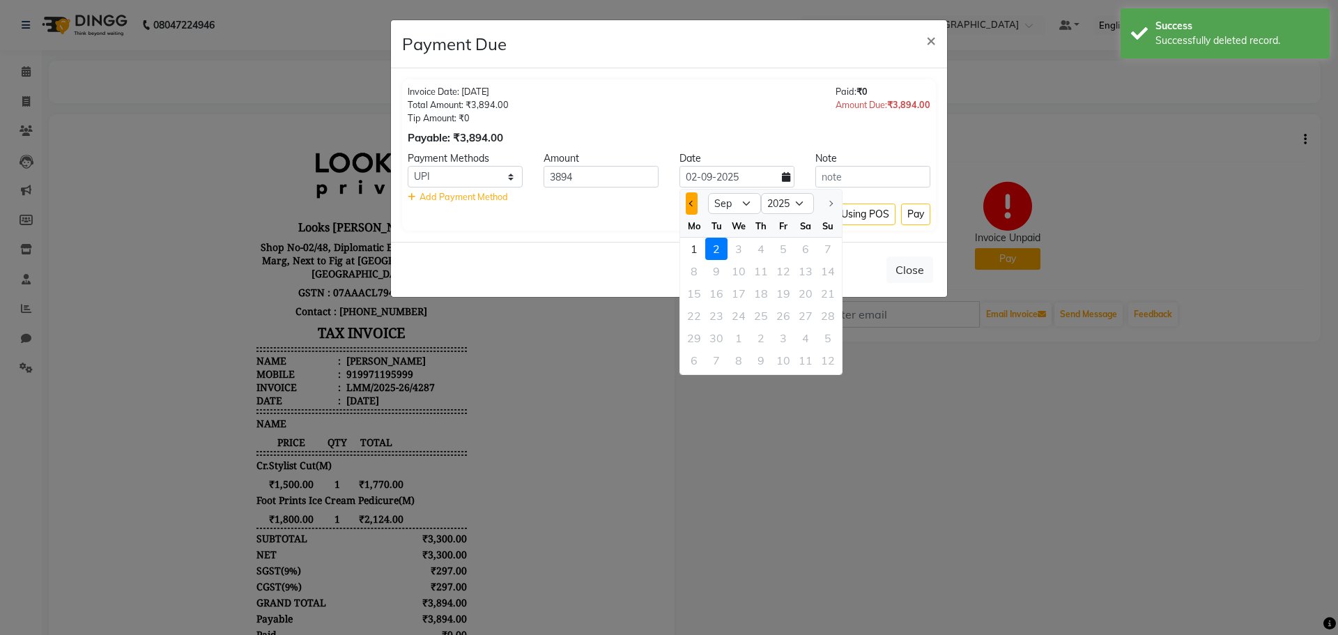
click at [693, 202] on span "Previous month" at bounding box center [692, 204] width 6 height 6
select select "8"
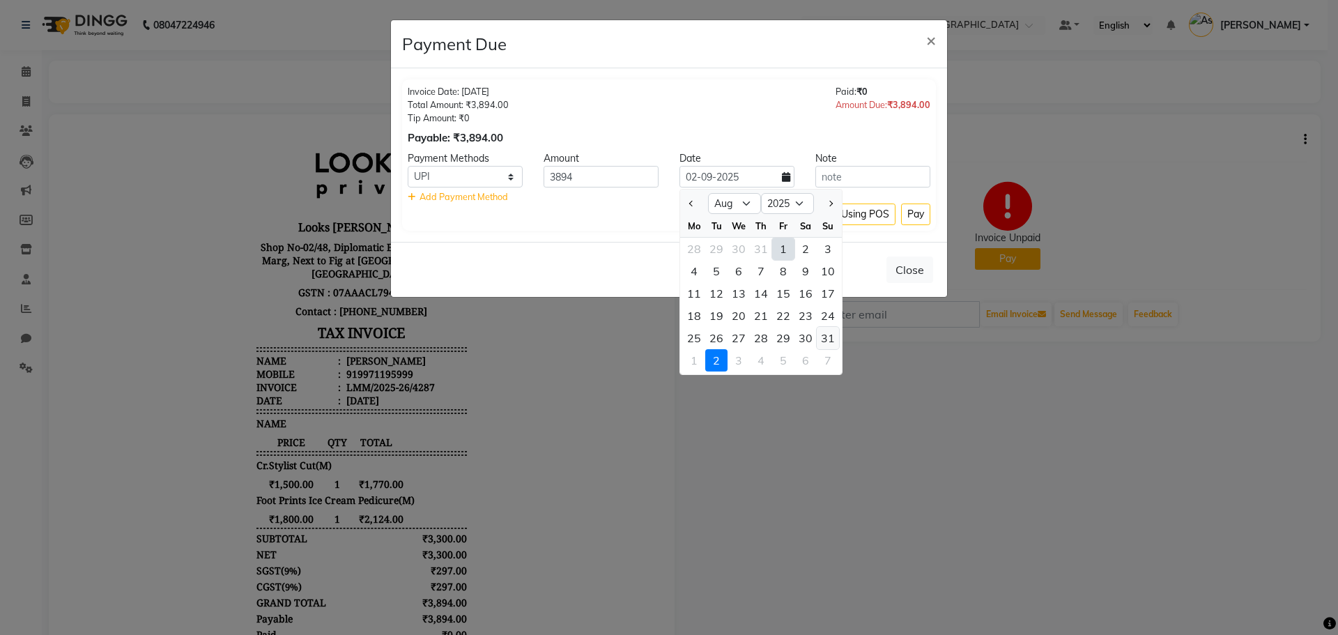
click at [824, 344] on div "31" at bounding box center [828, 338] width 22 height 22
type input "[DATE]"
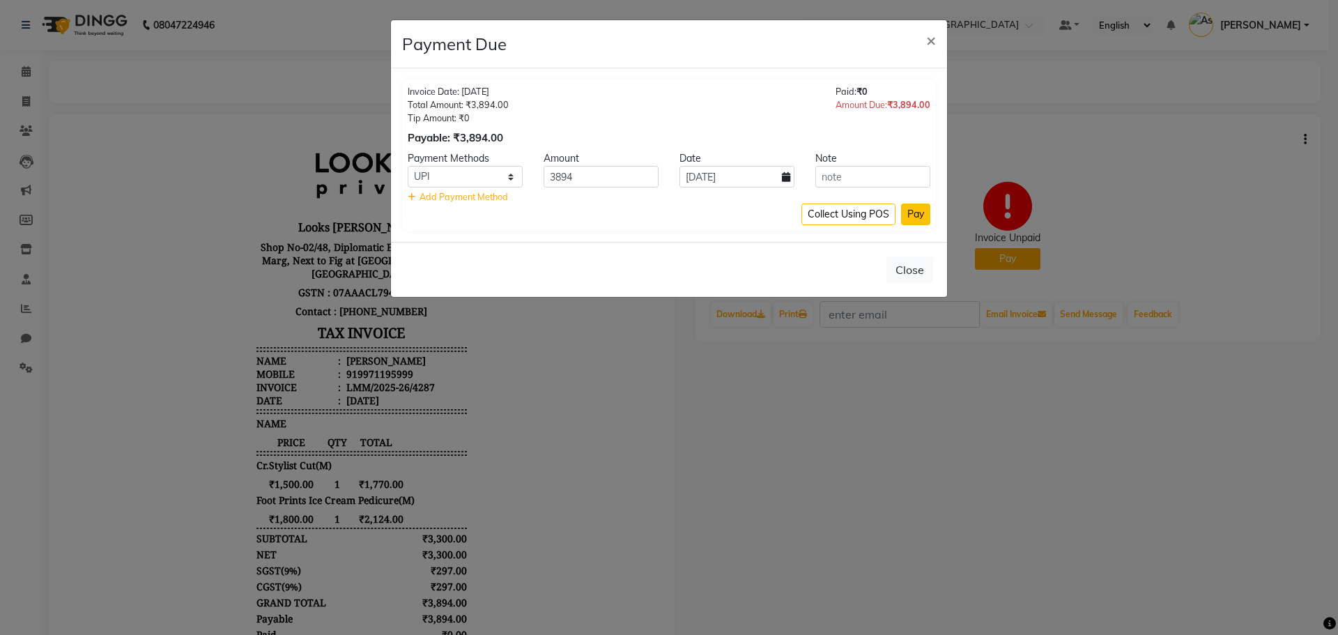
click at [910, 212] on button "Pay" at bounding box center [915, 215] width 29 height 22
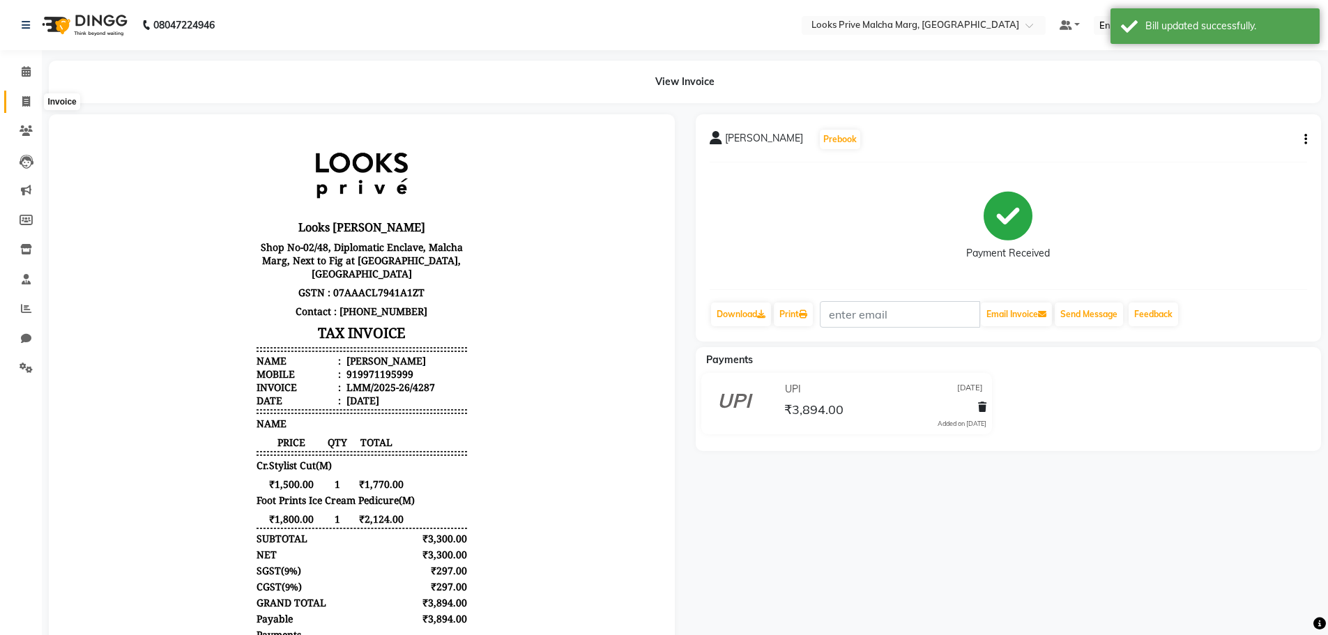
click at [24, 97] on icon at bounding box center [26, 101] width 8 height 10
select select "service"
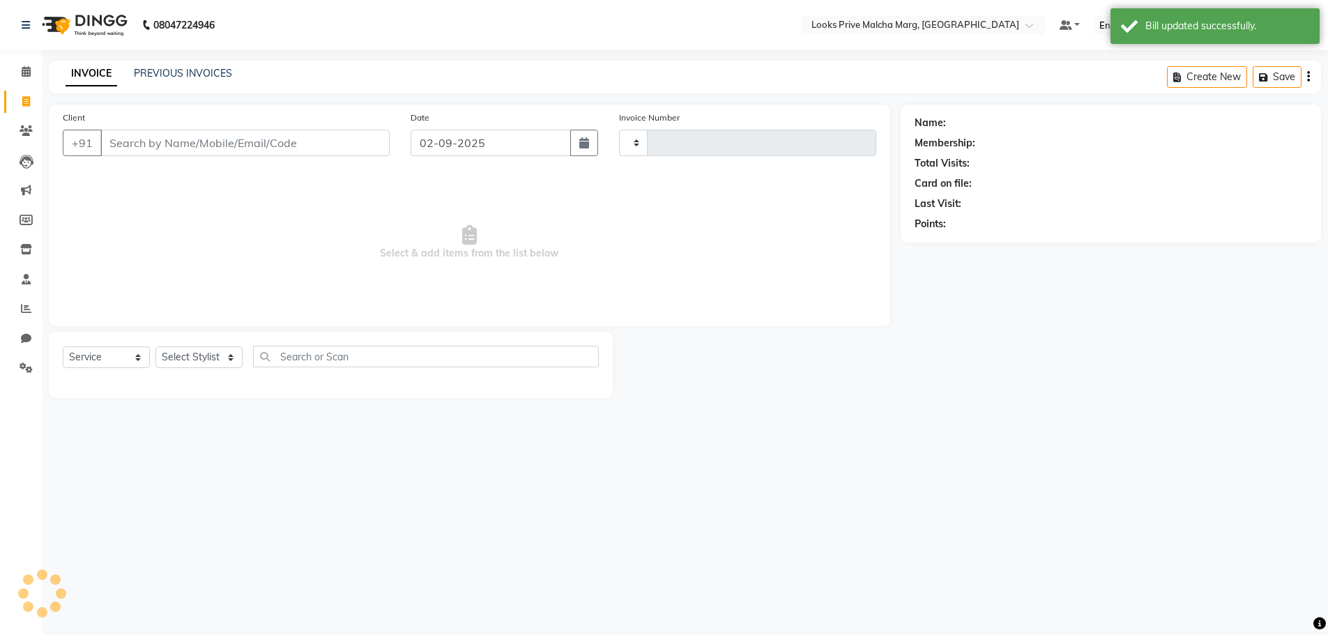
type input "4329"
select select "7648"
click at [220, 70] on link "PREVIOUS INVOICES" at bounding box center [183, 73] width 98 height 13
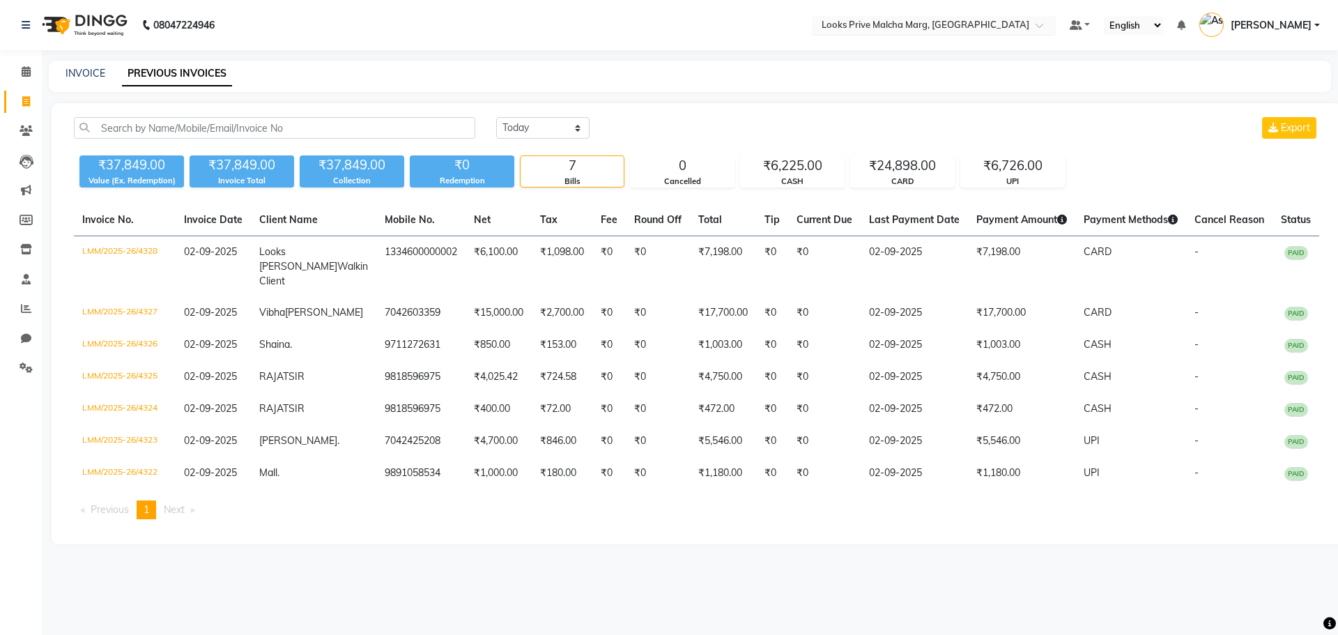
click at [960, 32] on input "text" at bounding box center [920, 27] width 202 height 14
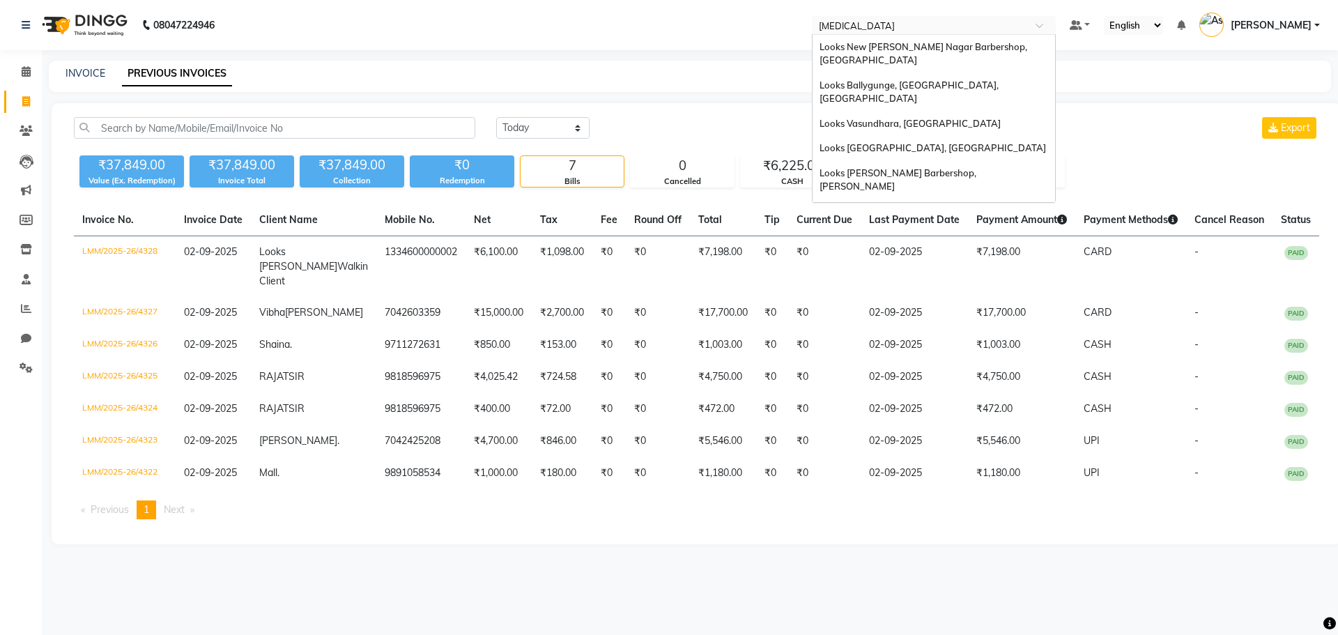
type input "ball"
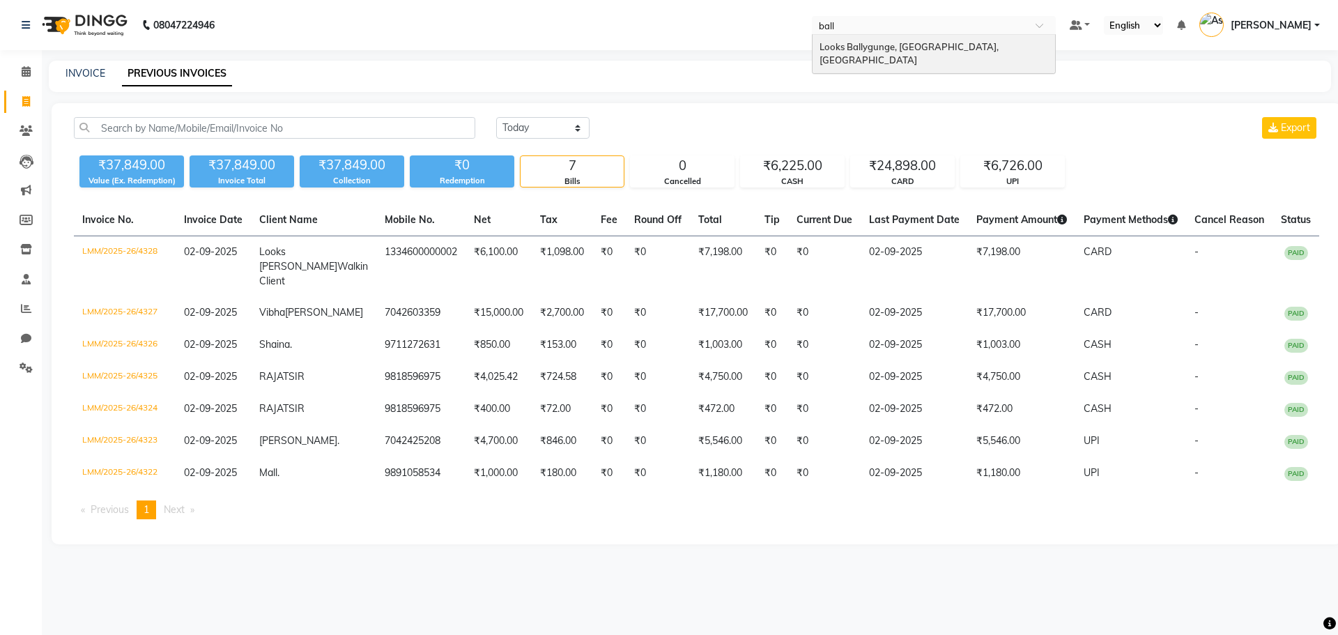
click at [967, 43] on span "Looks Ballygunge, [GEOGRAPHIC_DATA], [GEOGRAPHIC_DATA]" at bounding box center [910, 53] width 181 height 25
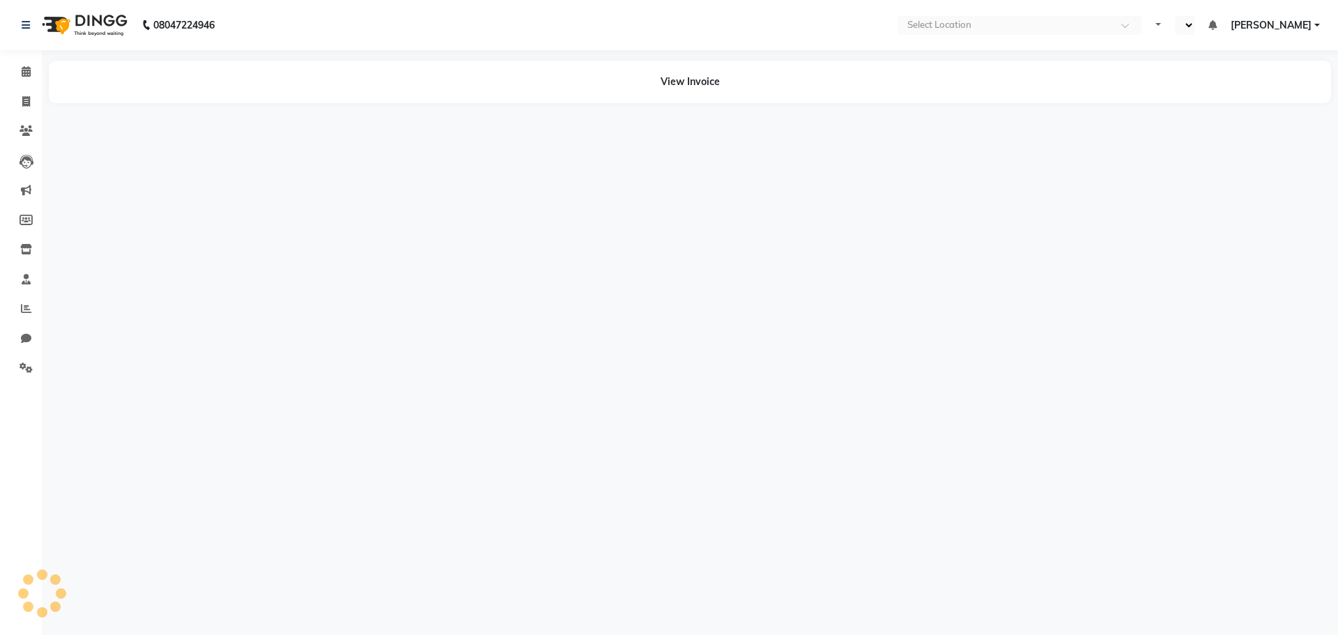
select select "en"
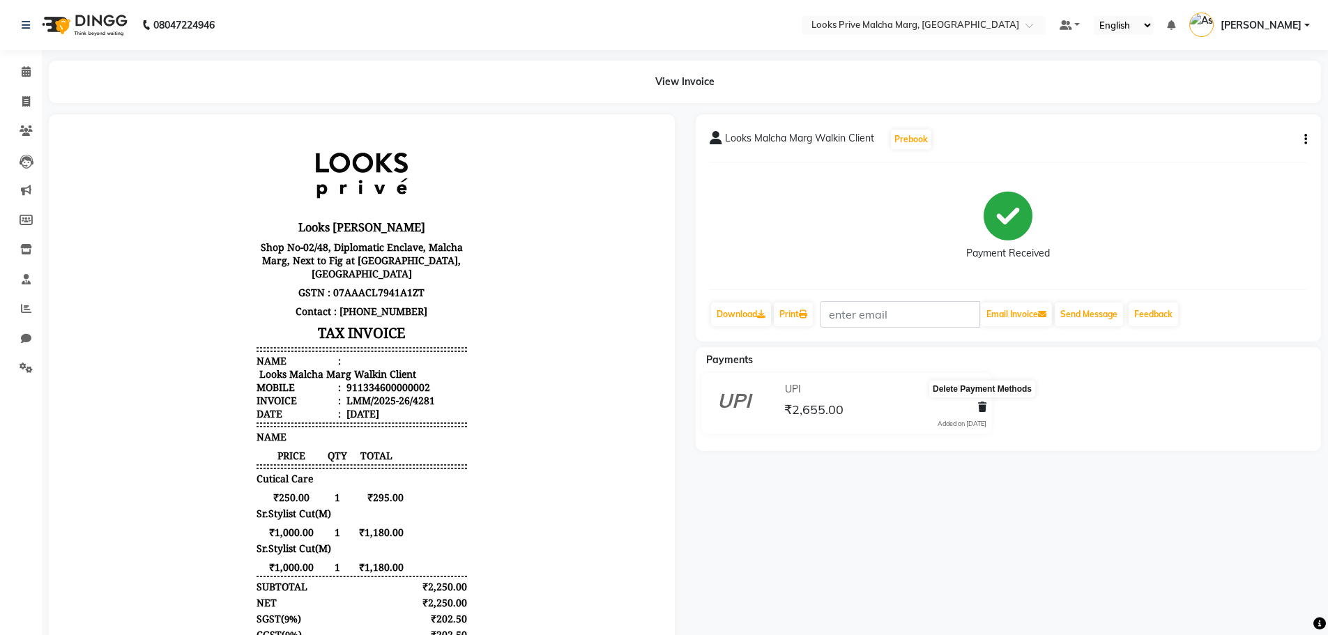
click at [980, 403] on icon at bounding box center [982, 407] width 8 height 10
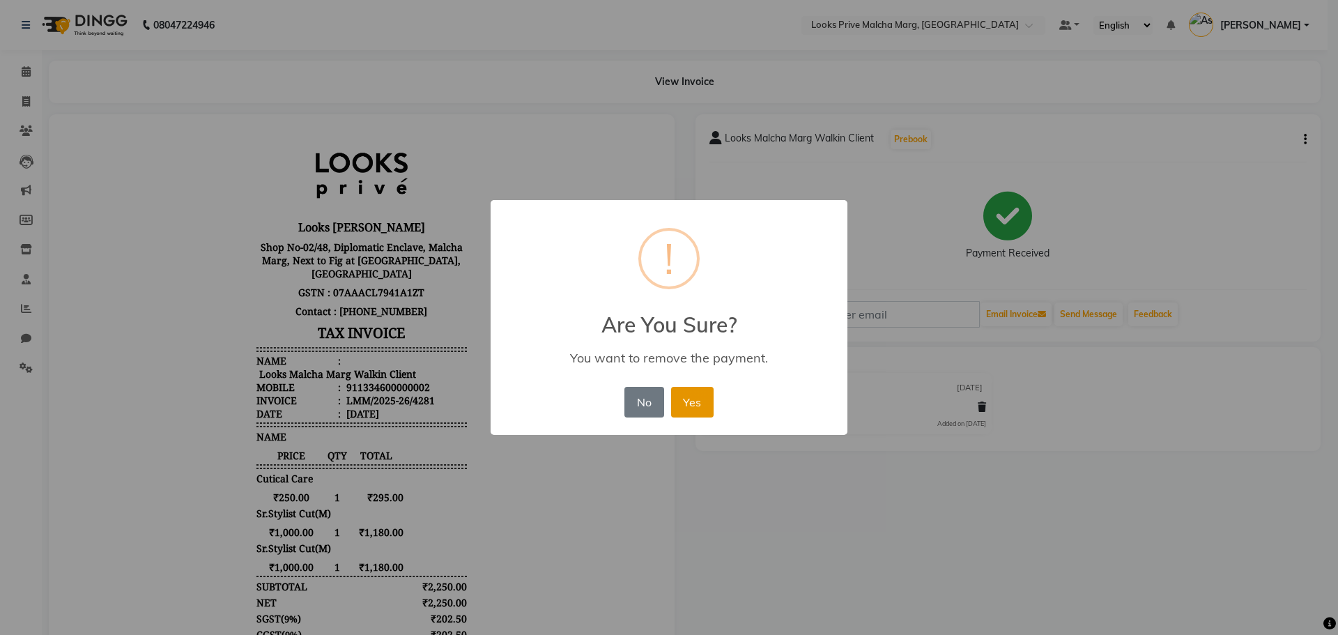
click at [688, 415] on button "Yes" at bounding box center [692, 402] width 43 height 31
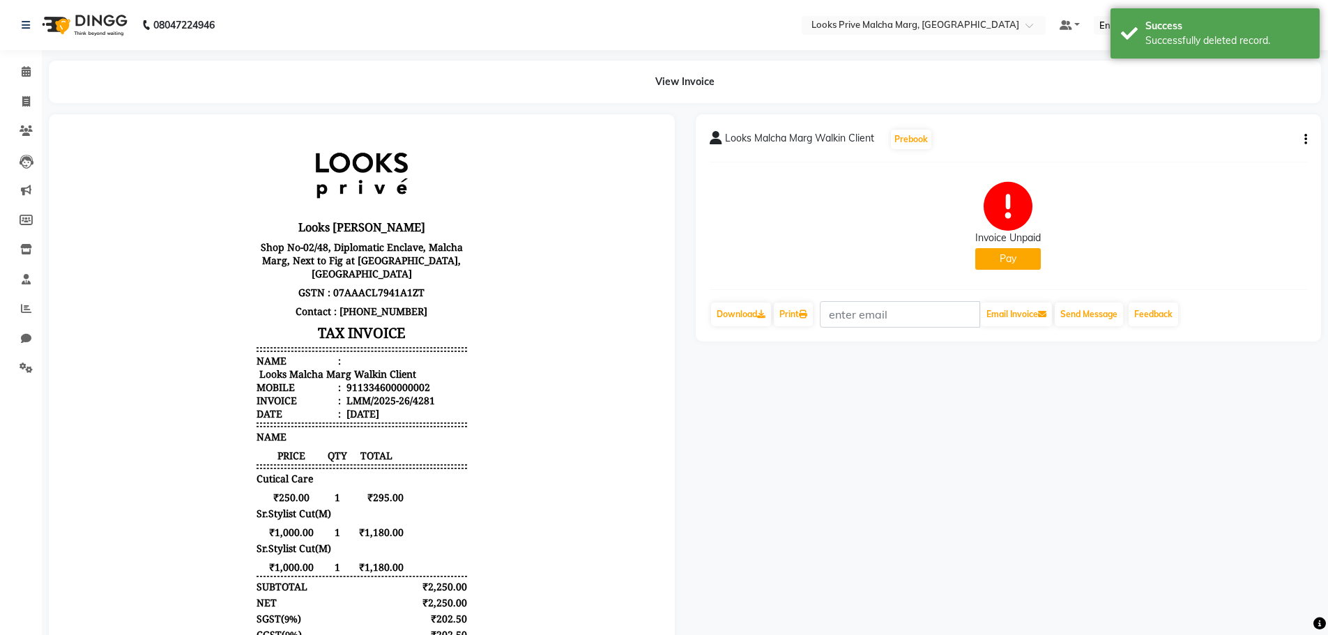
click at [989, 256] on button "Pay" at bounding box center [1008, 259] width 66 height 22
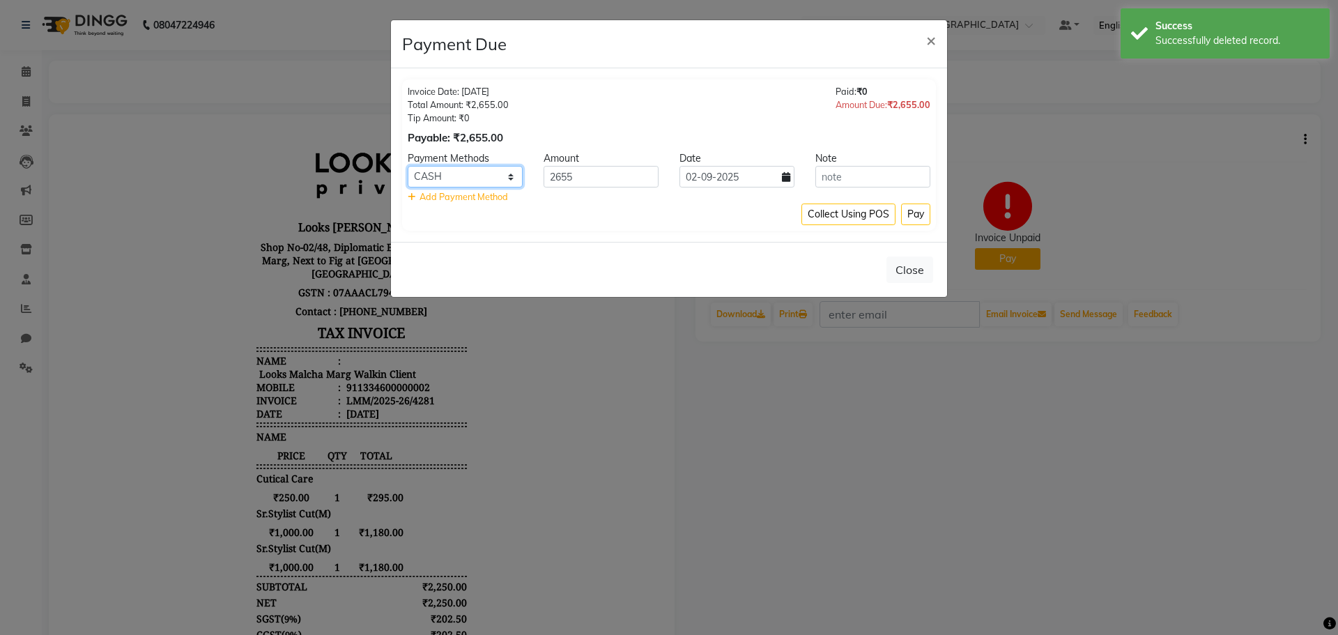
click at [509, 181] on select "UPI ONLINE CASH CARD" at bounding box center [465, 177] width 115 height 22
select select "2"
click at [408, 166] on select "UPI ONLINE CASH CARD" at bounding box center [465, 177] width 115 height 22
click at [790, 181] on input "02-09-2025" at bounding box center [737, 177] width 115 height 22
select select "9"
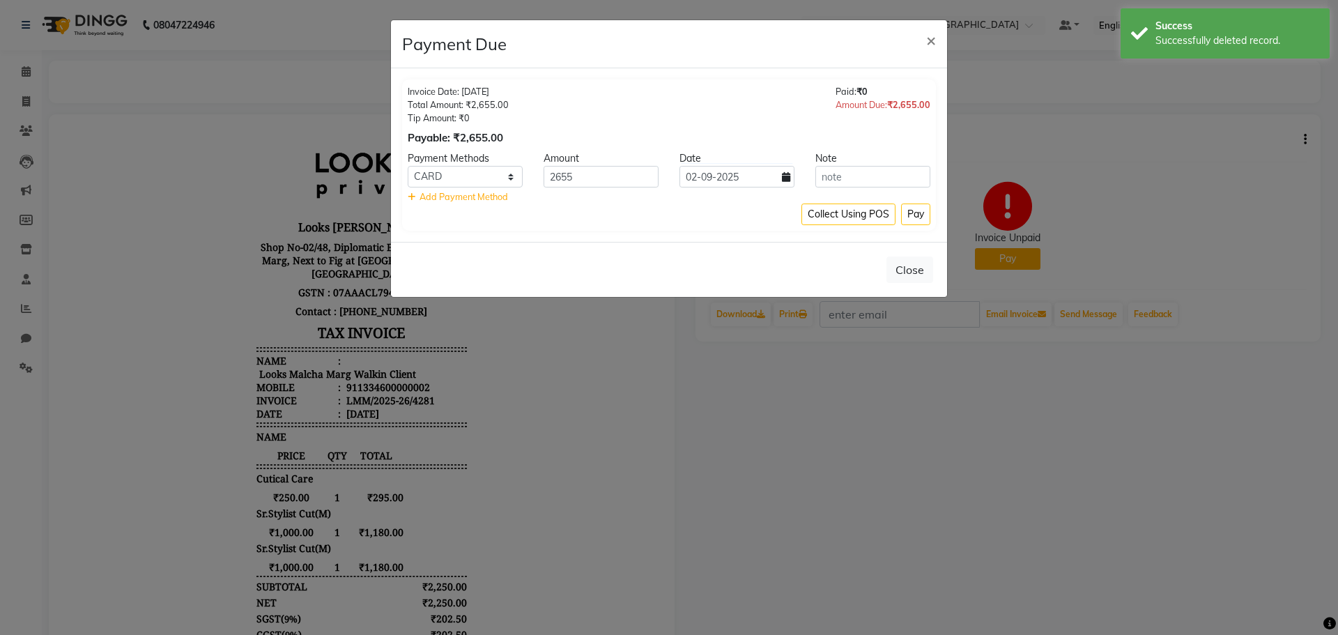
select select "2025"
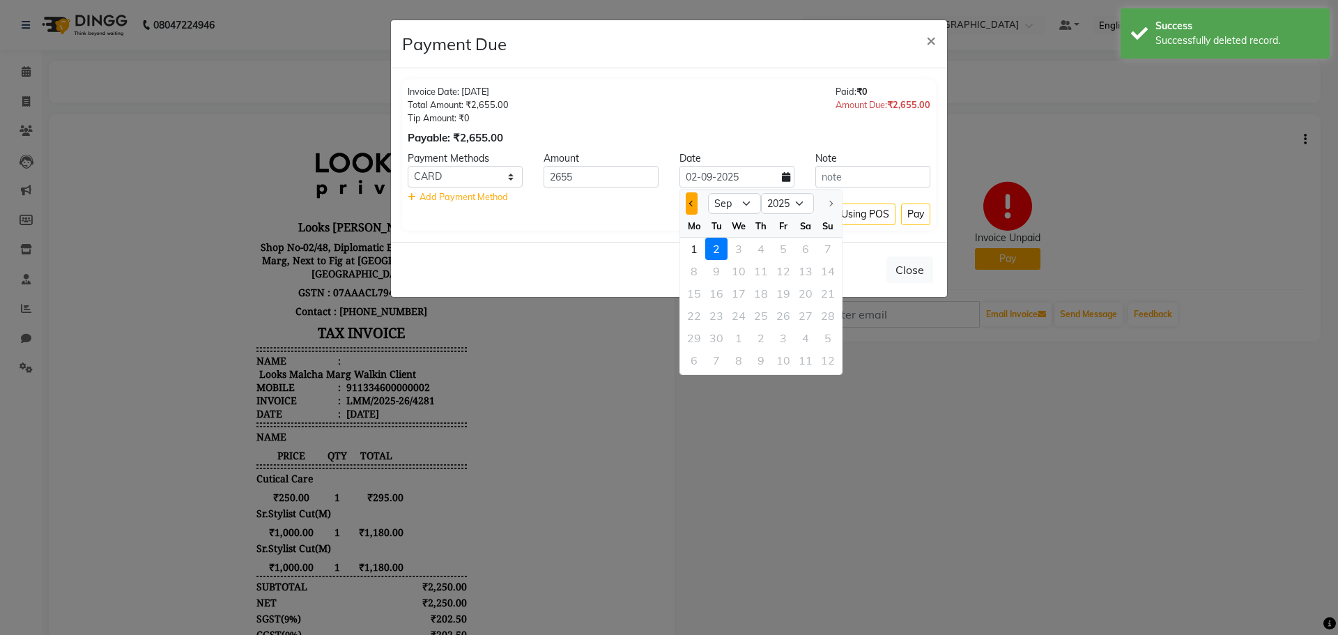
click at [691, 210] on button "Previous month" at bounding box center [692, 203] width 12 height 22
select select "8"
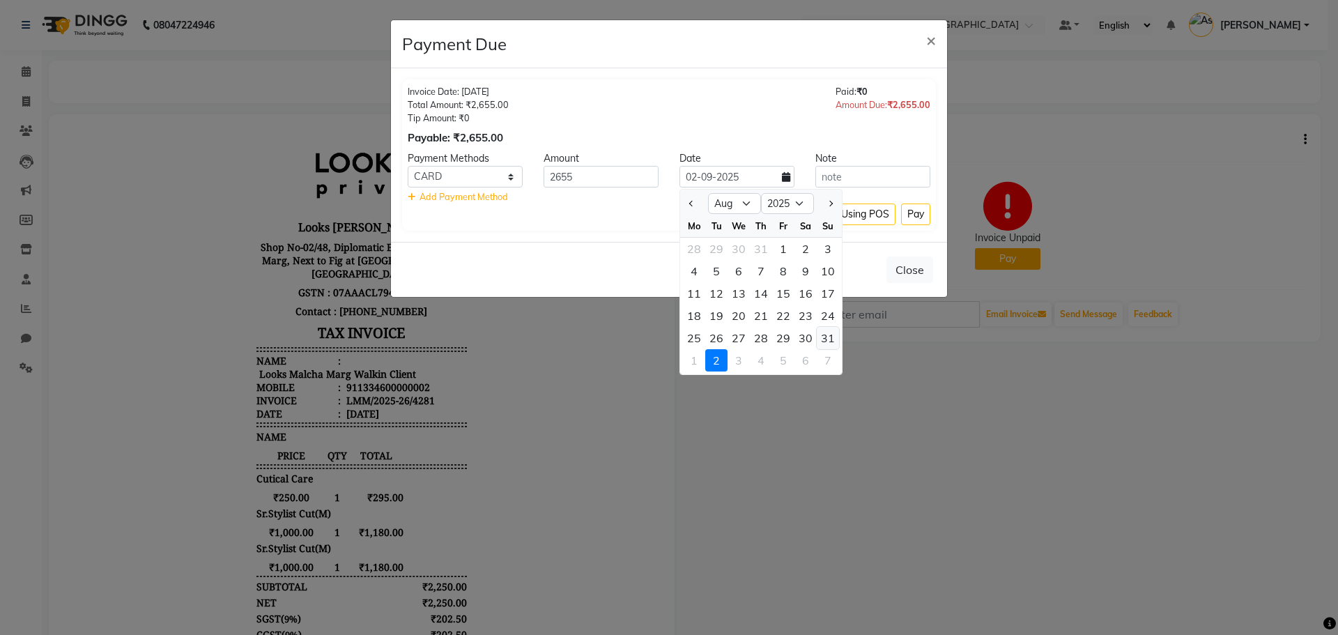
click at [820, 332] on div "31" at bounding box center [828, 338] width 22 height 22
type input "[DATE]"
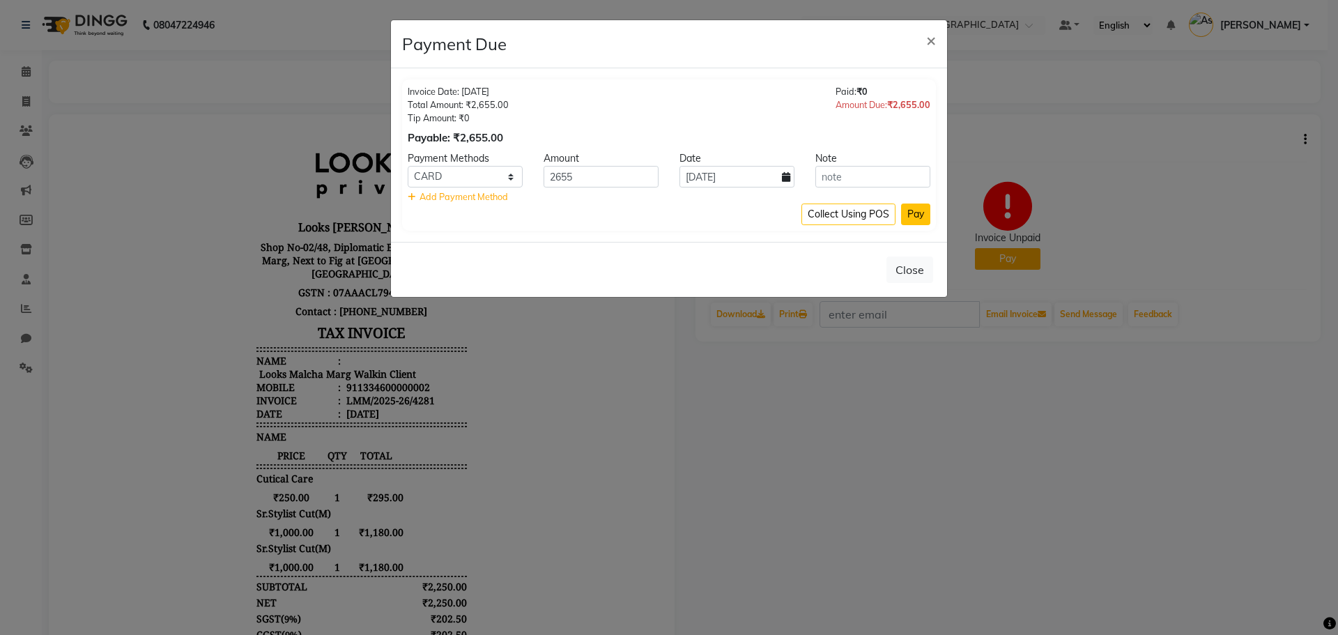
click at [916, 220] on button "Pay" at bounding box center [915, 215] width 29 height 22
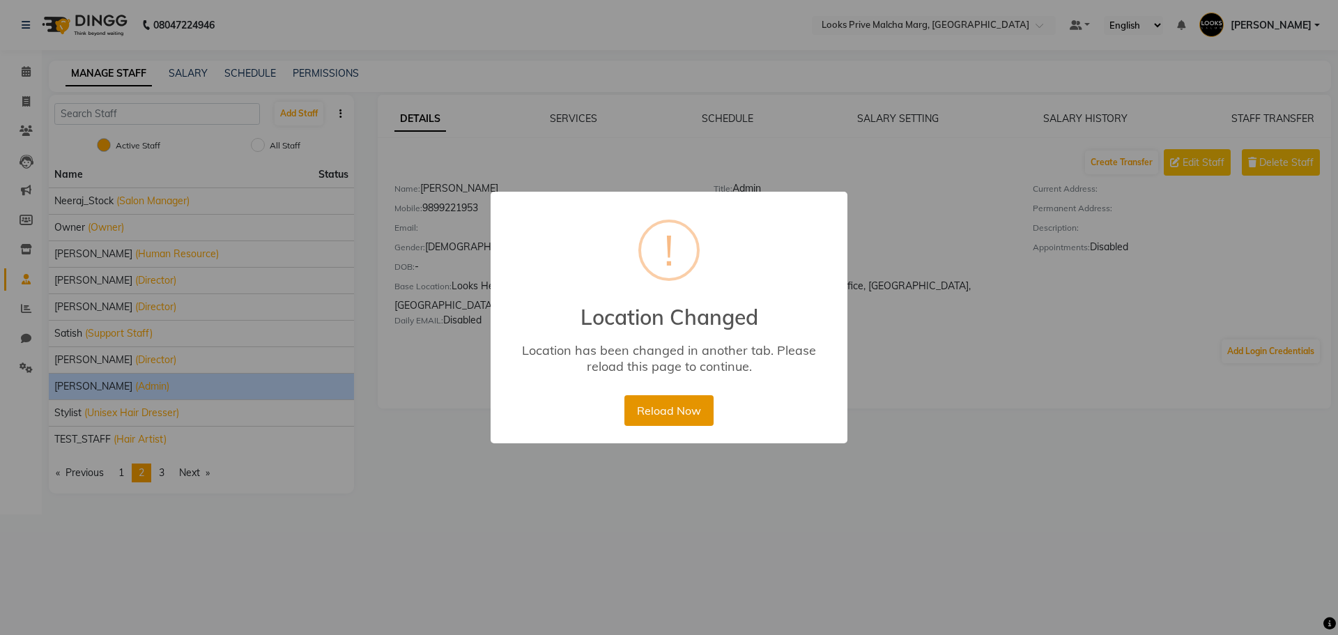
drag, startPoint x: 696, startPoint y: 411, endPoint x: 792, endPoint y: 632, distance: 241.6
click at [696, 412] on button "Reload Now" at bounding box center [668, 410] width 89 height 31
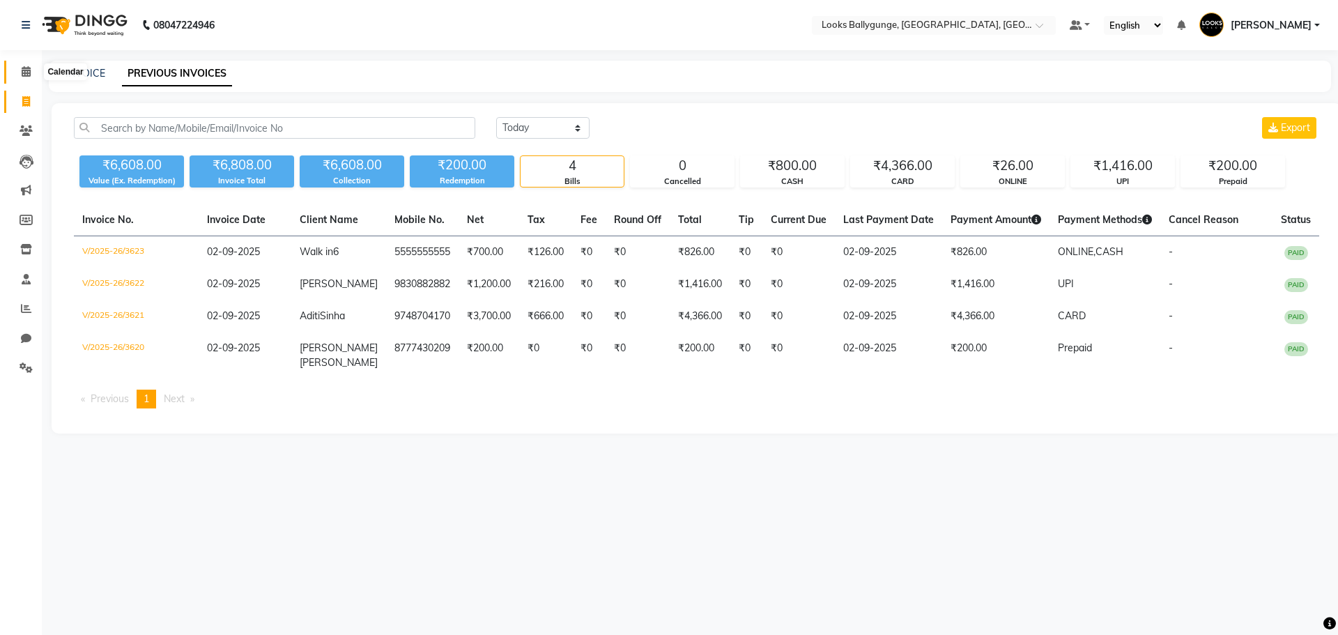
click at [36, 68] on span at bounding box center [26, 72] width 24 height 16
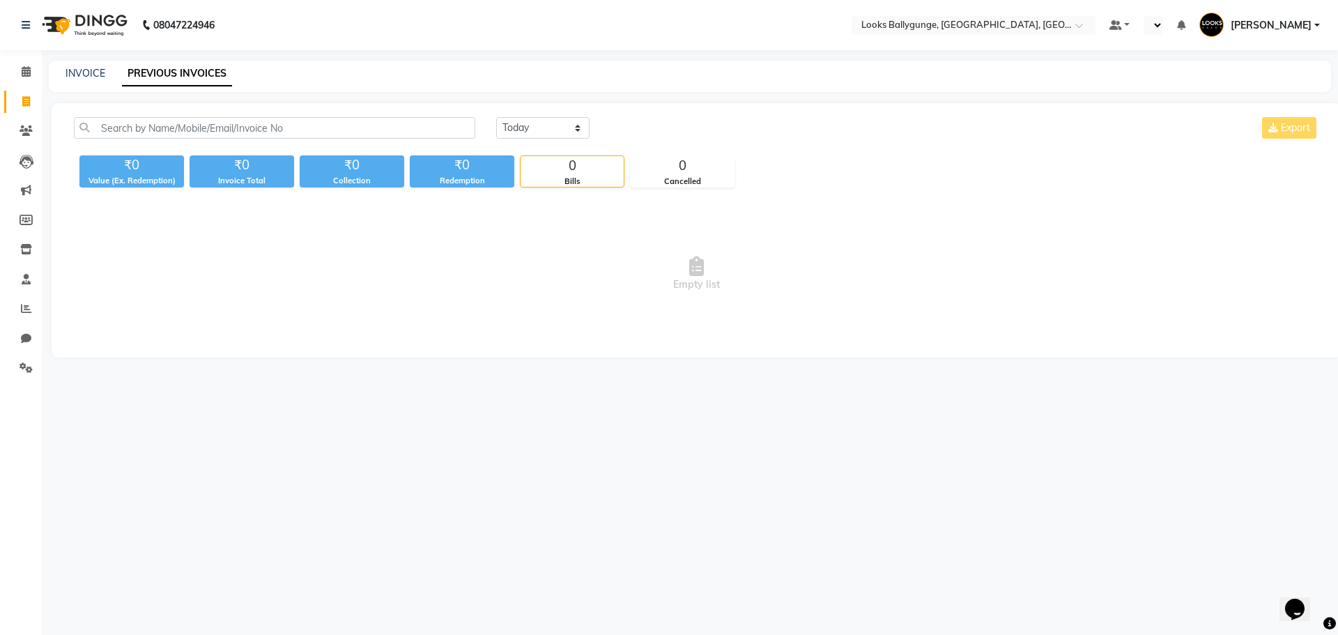
select select "en"
